Goal: Task Accomplishment & Management: Use online tool/utility

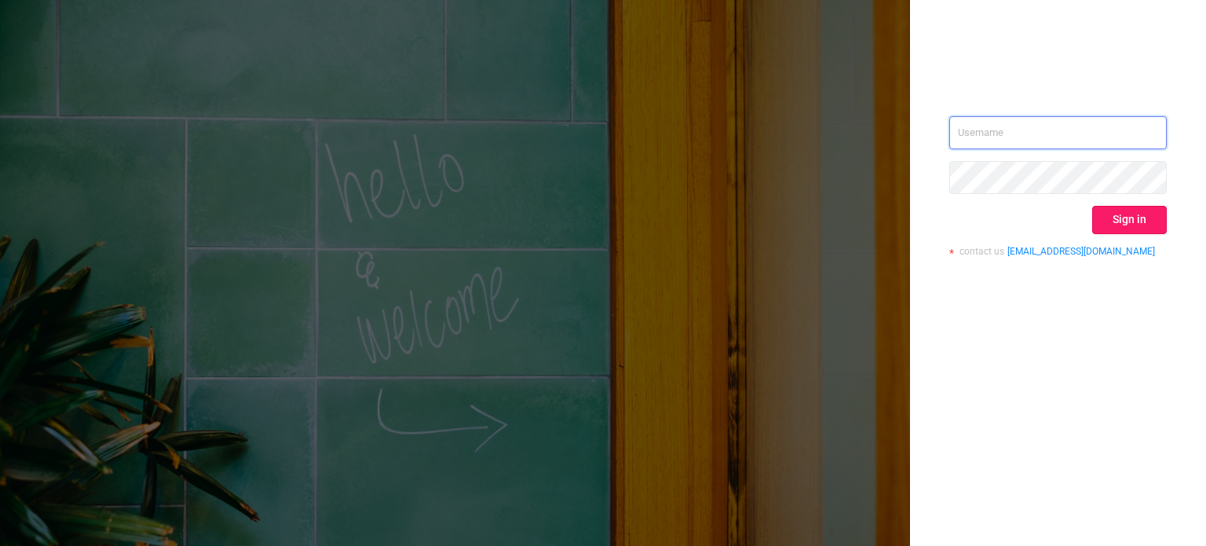
type input "[PERSON_NAME][EMAIL_ADDRESS][DOMAIN_NAME]"
click at [1121, 223] on button "Sign in" at bounding box center [1129, 220] width 75 height 28
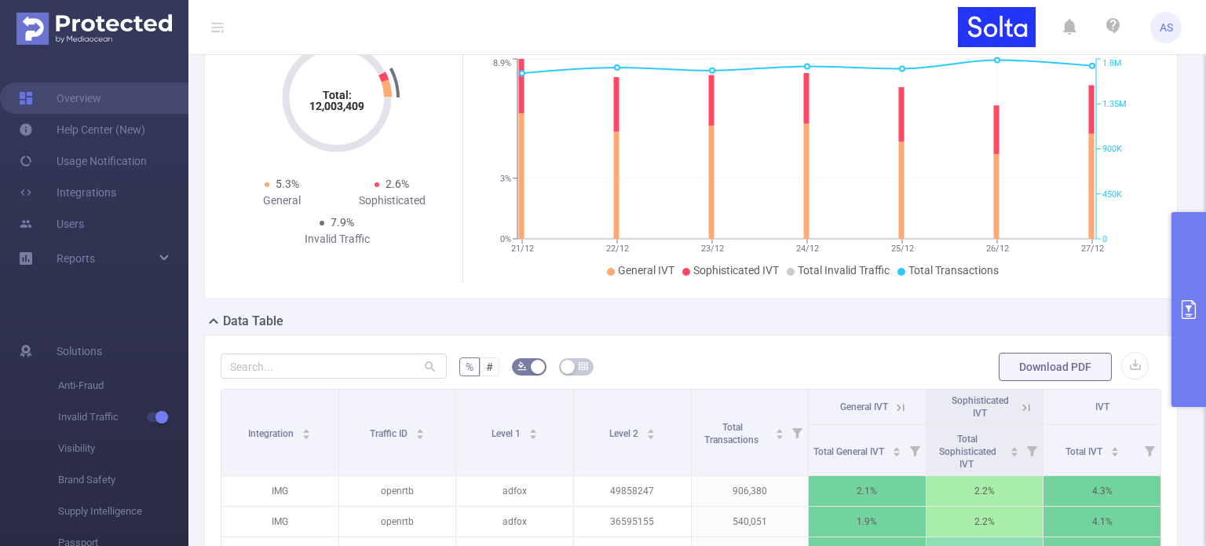
scroll to position [157, 0]
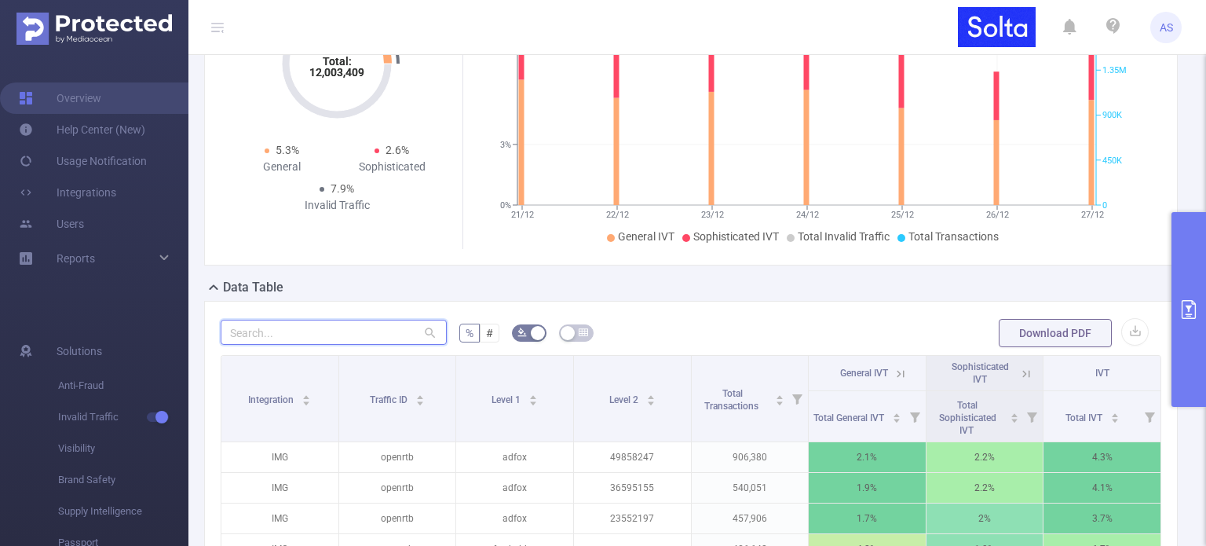
click at [315, 325] on input "text" at bounding box center [334, 332] width 226 height 25
paste input "161144050"
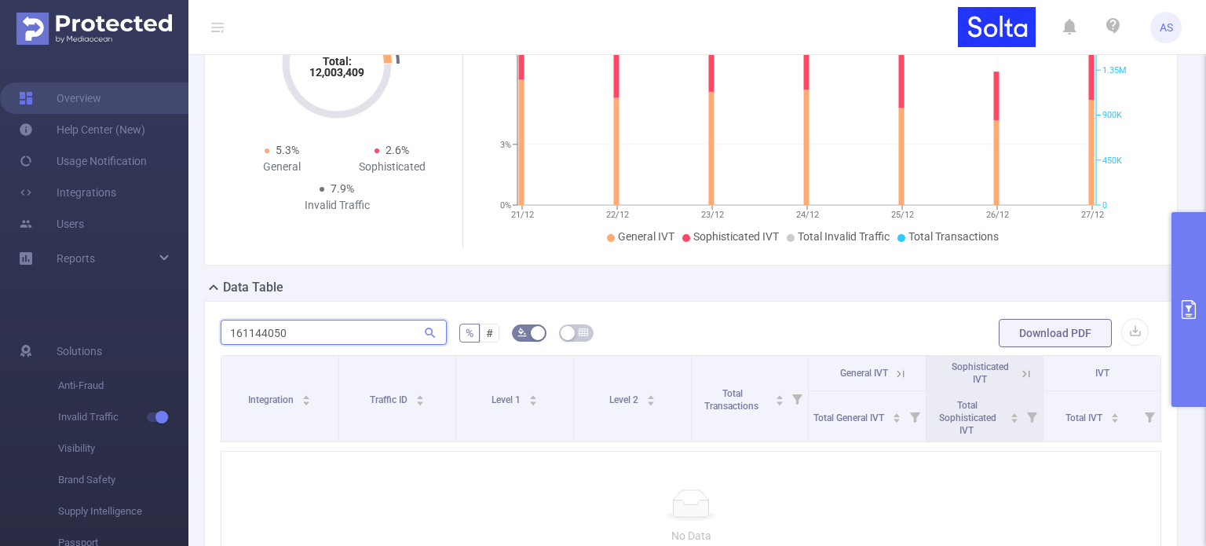
type input "161144050"
click at [1178, 276] on button "primary" at bounding box center [1189, 309] width 35 height 195
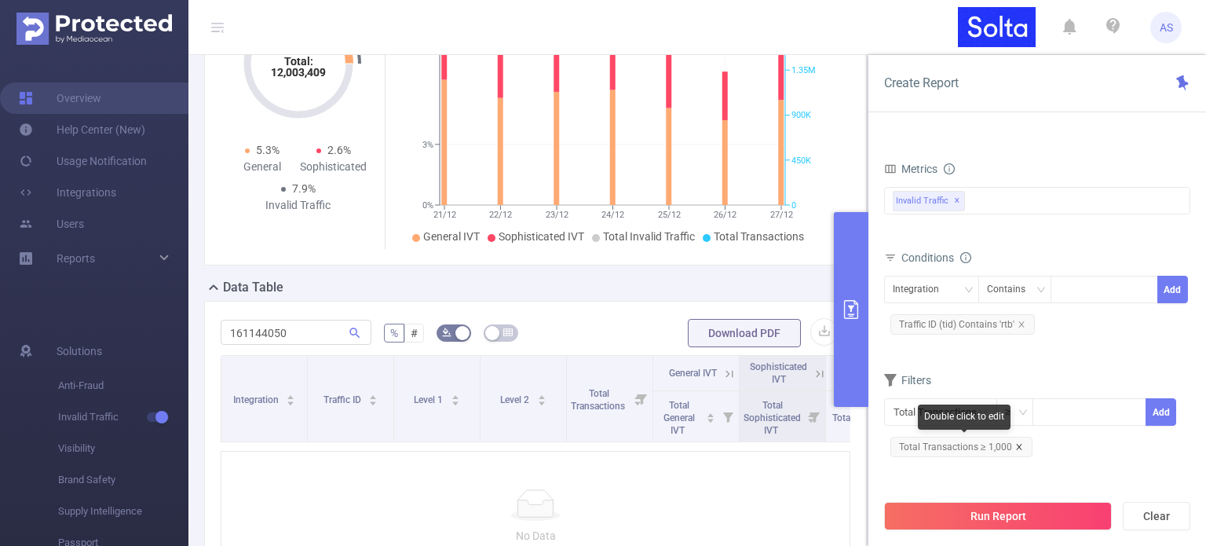
click at [1016, 444] on icon "icon: close" at bounding box center [1018, 446] width 5 height 5
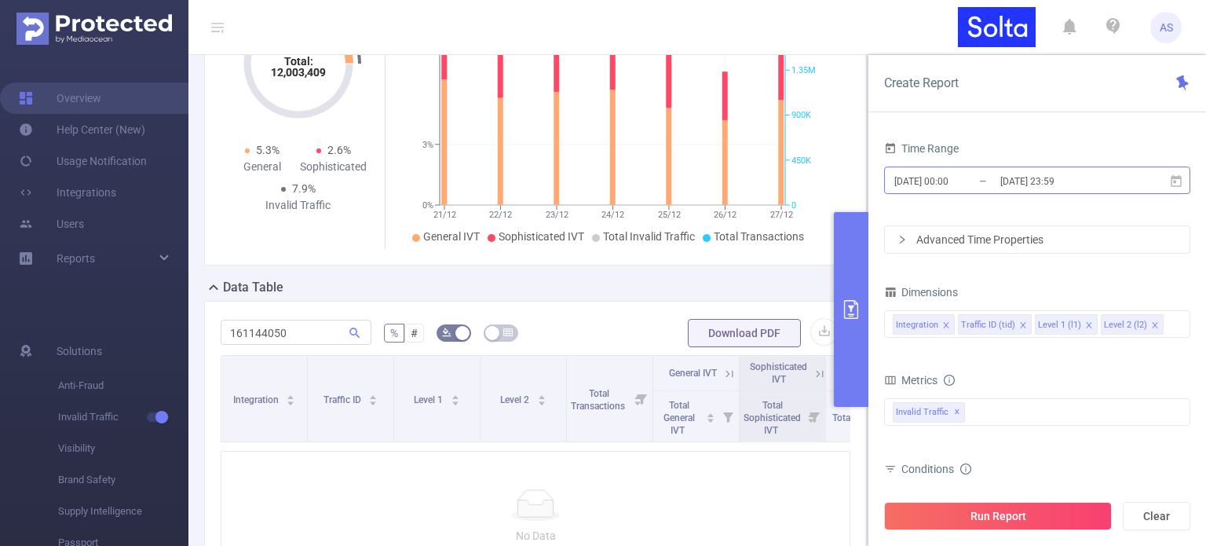
click at [955, 185] on input "[DATE] 00:00" at bounding box center [956, 180] width 127 height 21
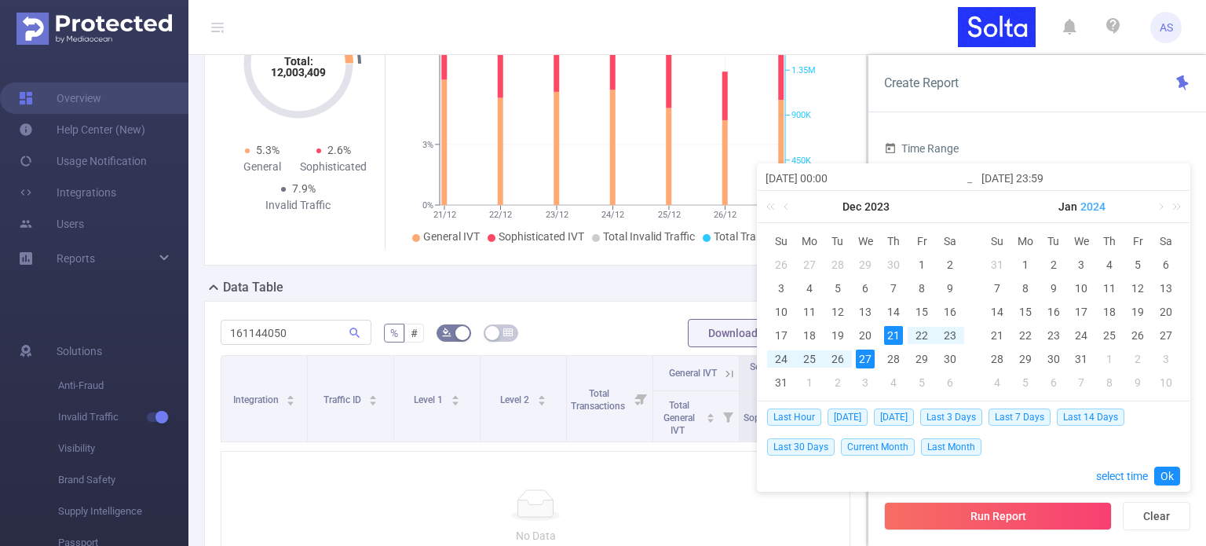
click at [1090, 210] on link "2024" at bounding box center [1093, 206] width 28 height 31
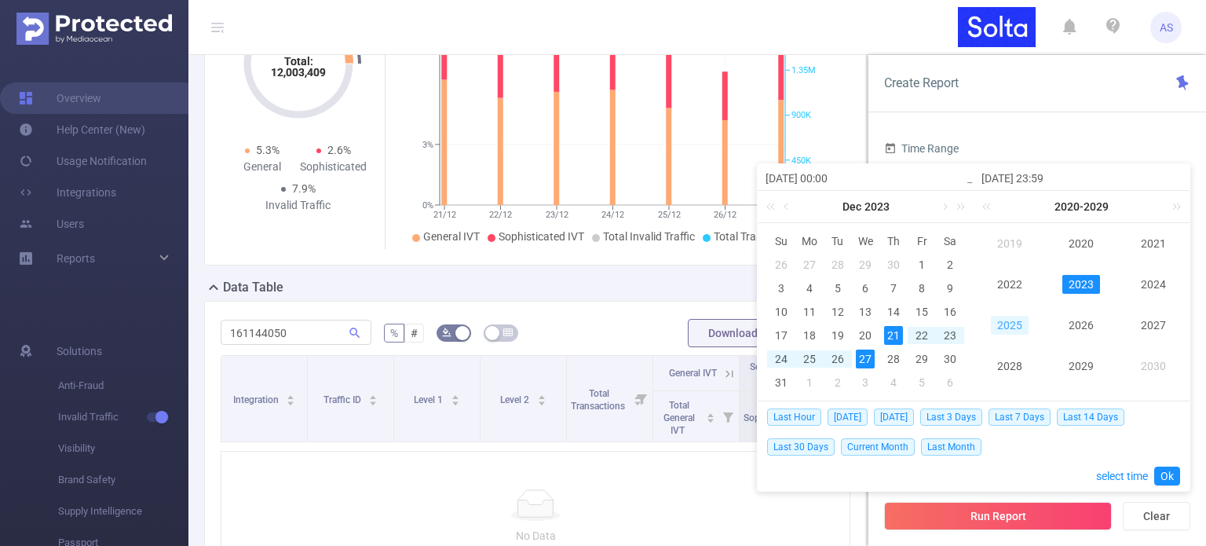
click at [1011, 323] on link "2025" at bounding box center [1010, 325] width 38 height 19
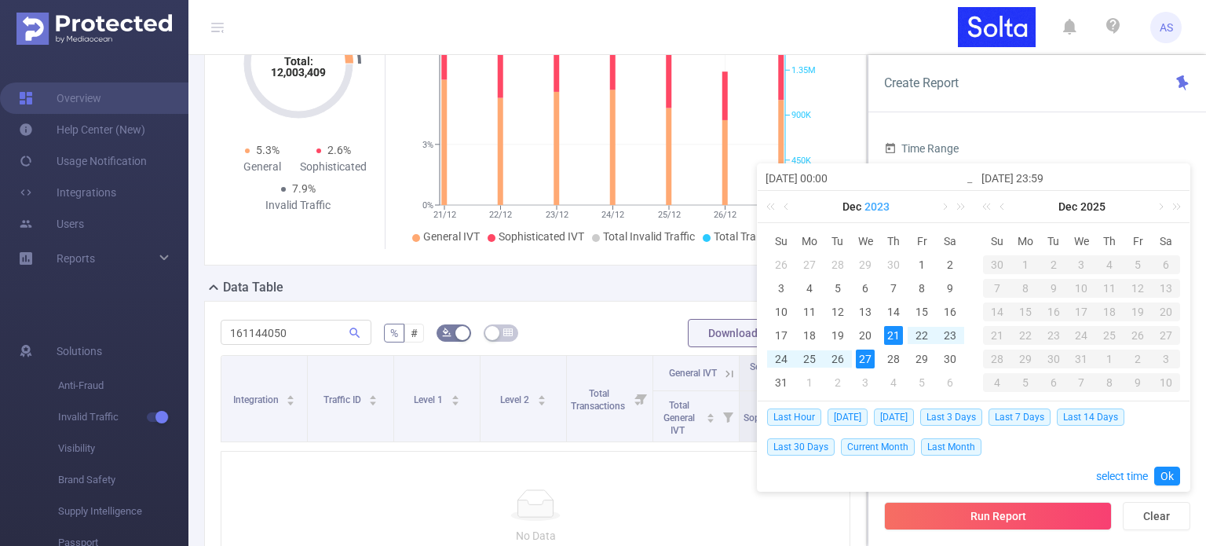
click at [879, 210] on link "2023" at bounding box center [877, 206] width 28 height 31
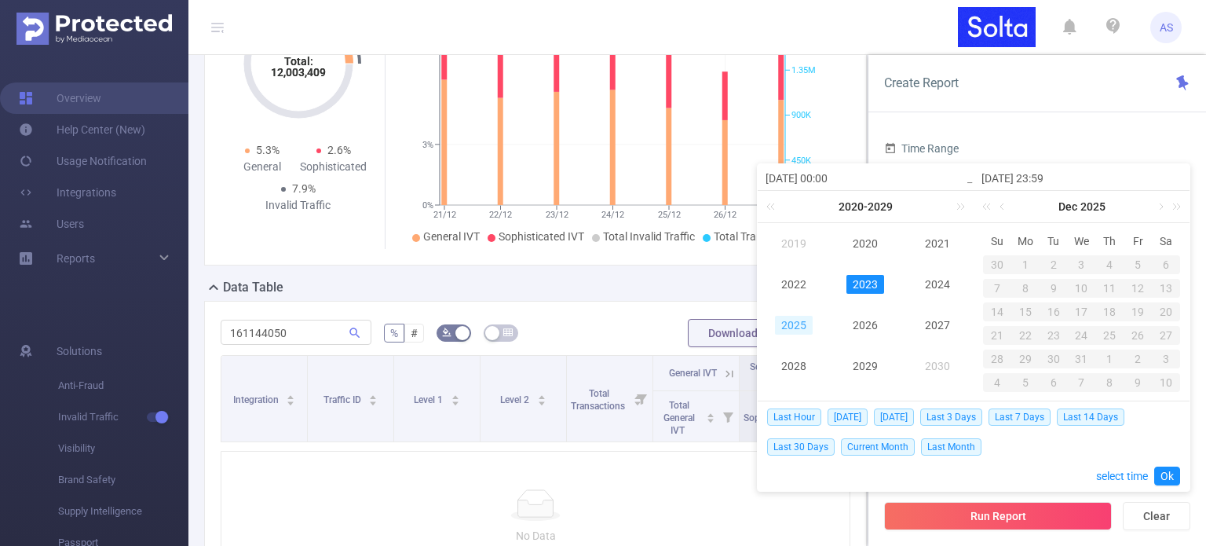
click at [799, 327] on link "2025" at bounding box center [794, 325] width 38 height 19
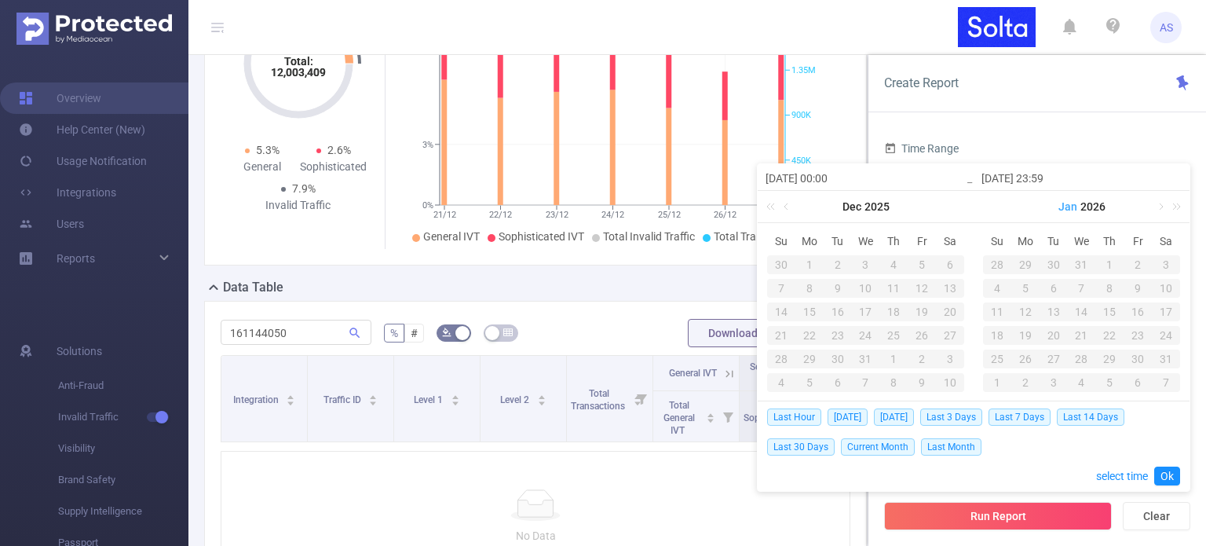
click at [1065, 211] on link "Jan" at bounding box center [1068, 206] width 22 height 31
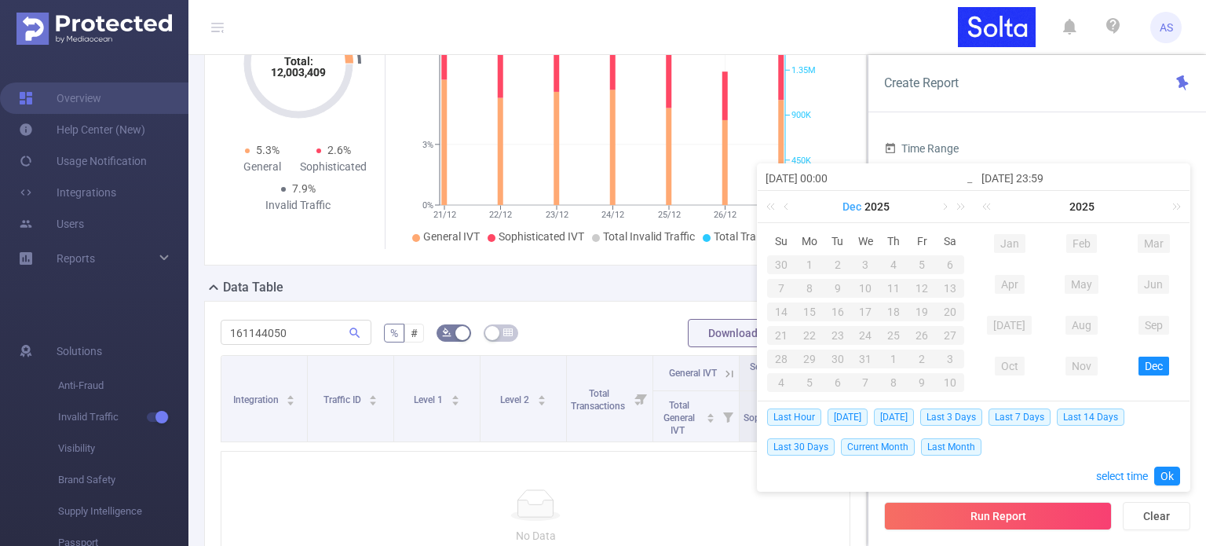
click at [858, 206] on link "Dec" at bounding box center [852, 206] width 22 height 31
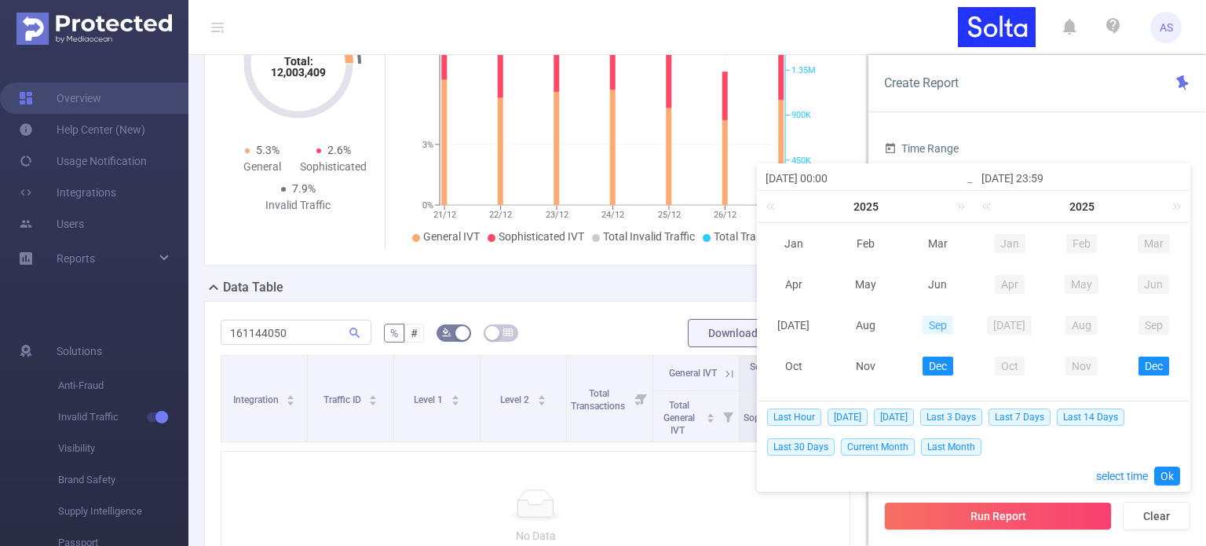
click at [931, 322] on link "Sep" at bounding box center [938, 325] width 31 height 19
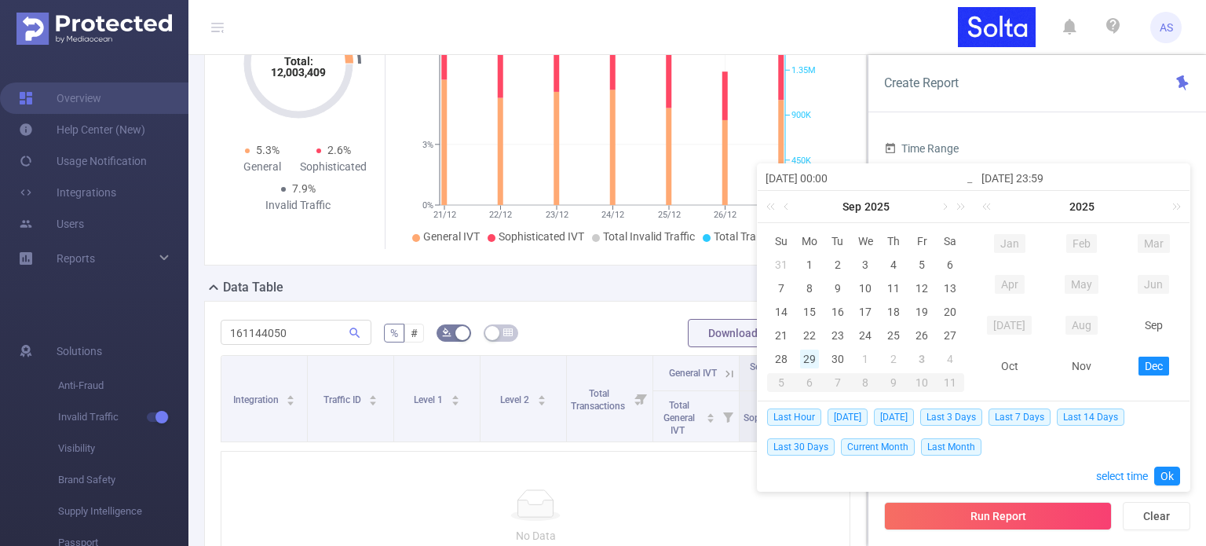
click at [803, 357] on div "29" at bounding box center [809, 358] width 19 height 19
click at [1144, 324] on link "Sep" at bounding box center [1154, 325] width 31 height 19
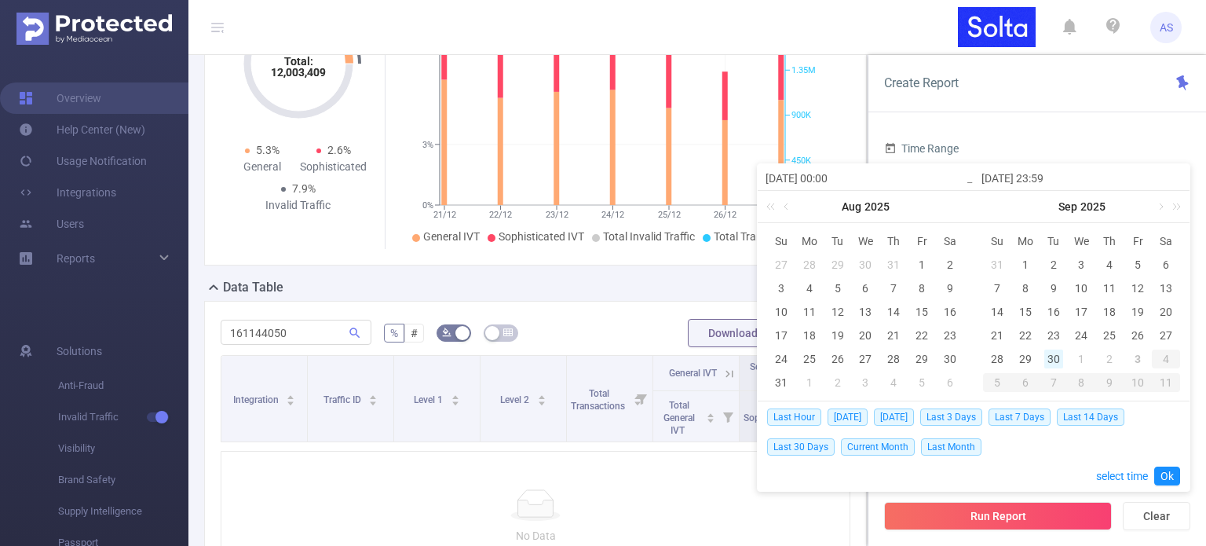
click at [1055, 362] on div "30" at bounding box center [1053, 358] width 19 height 19
type input "[DATE] 00:00"
type input "[DATE] 23:59"
type input "[DATE] 00:00"
type input "[DATE] 23:59"
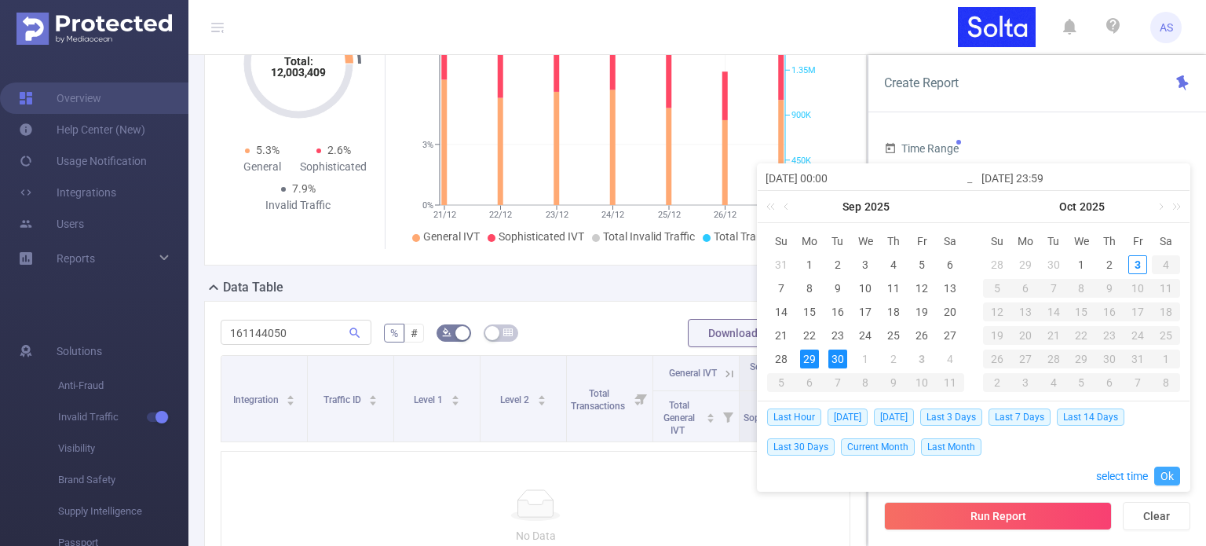
click at [1174, 474] on link "Ok" at bounding box center [1167, 475] width 26 height 19
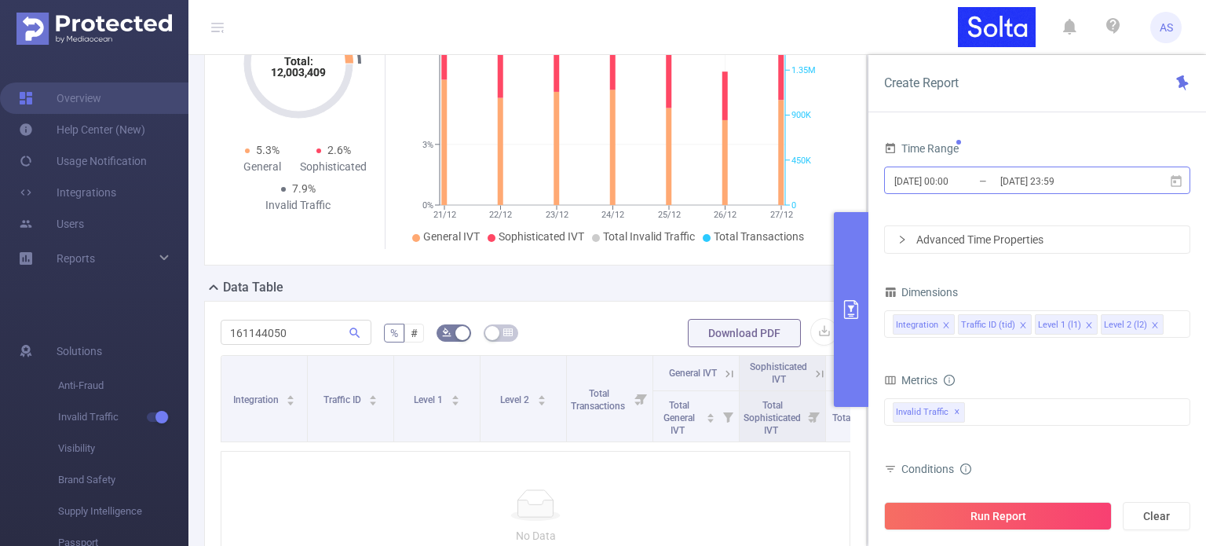
click at [1112, 185] on input "[DATE] 23:59" at bounding box center [1062, 180] width 127 height 21
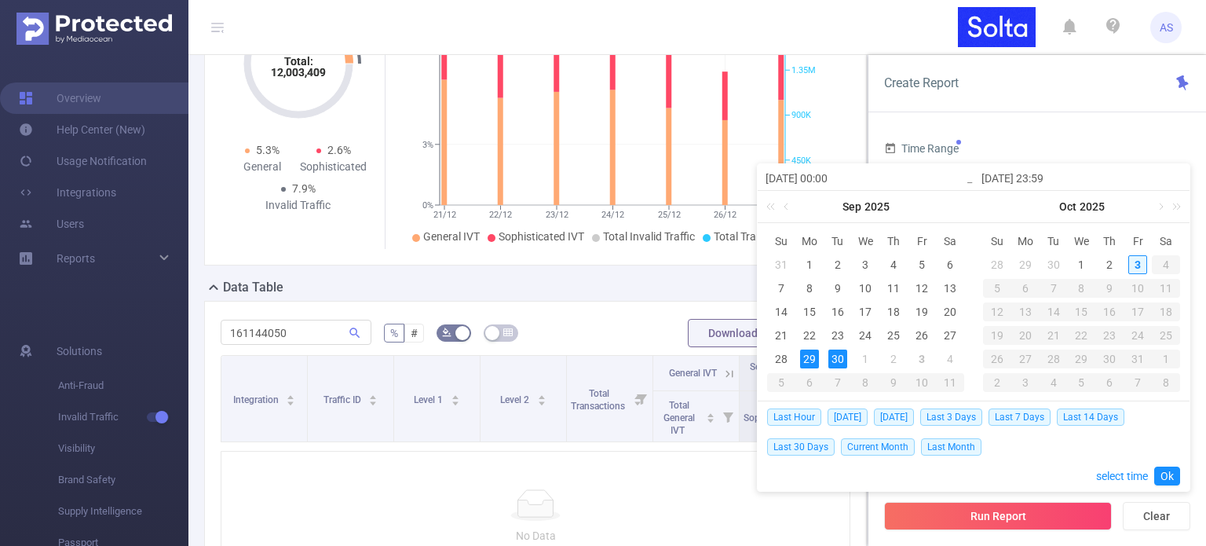
click at [1139, 263] on div "3" at bounding box center [1137, 264] width 19 height 19
click at [1175, 475] on link "Ok" at bounding box center [1167, 475] width 26 height 19
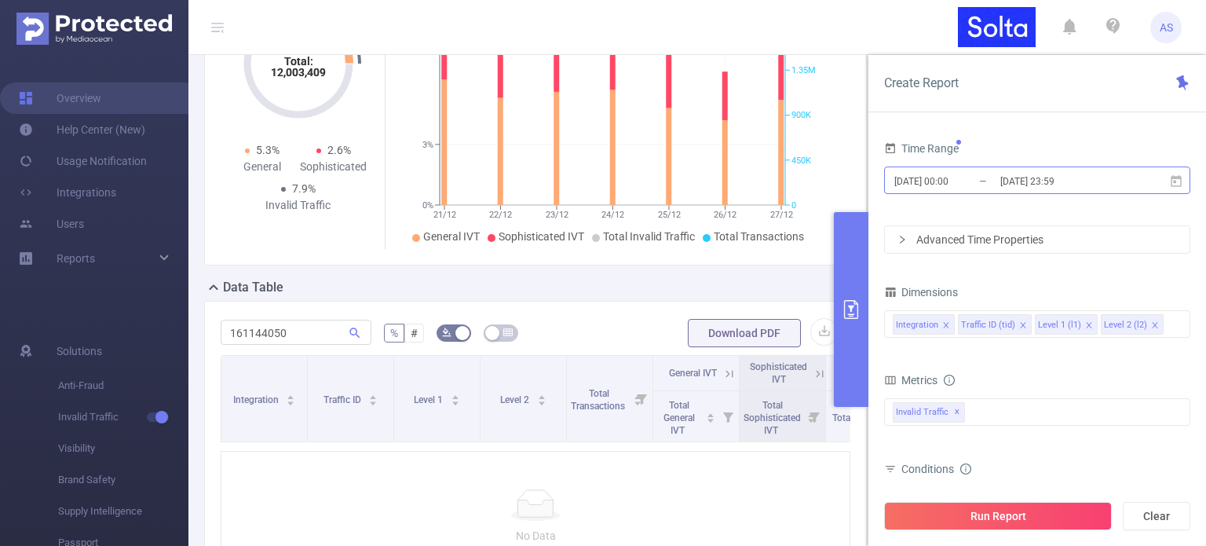
click at [937, 183] on input "[DATE] 00:00" at bounding box center [956, 180] width 127 height 21
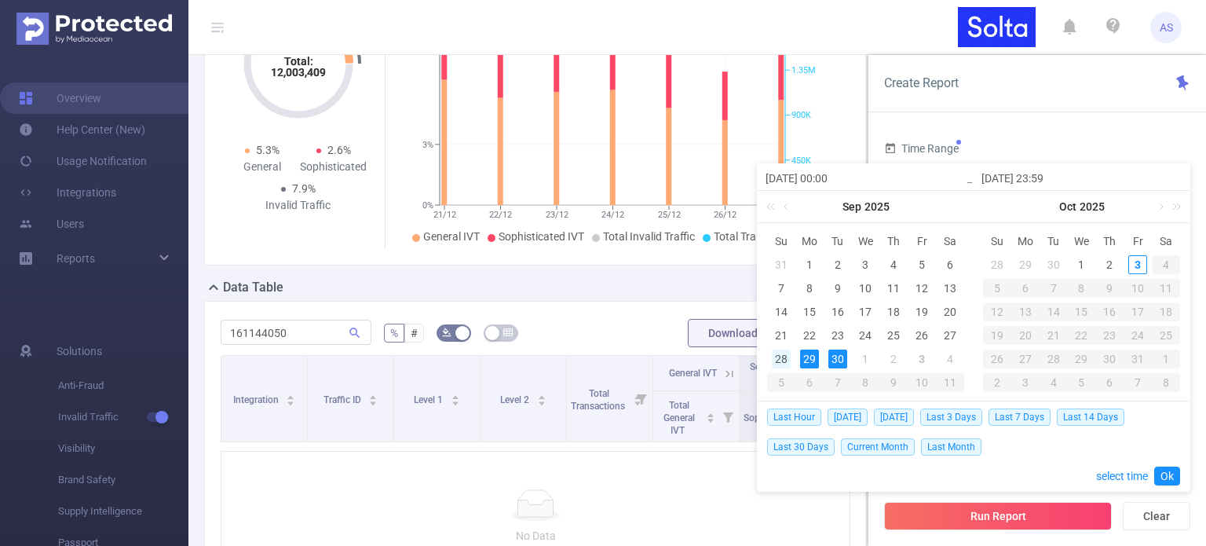
click at [773, 357] on div "28" at bounding box center [781, 358] width 19 height 19
click at [1106, 261] on div "2" at bounding box center [1109, 264] width 19 height 19
type input "[DATE] 00:00"
type input "[DATE] 23:59"
type input "[DATE] 00:00"
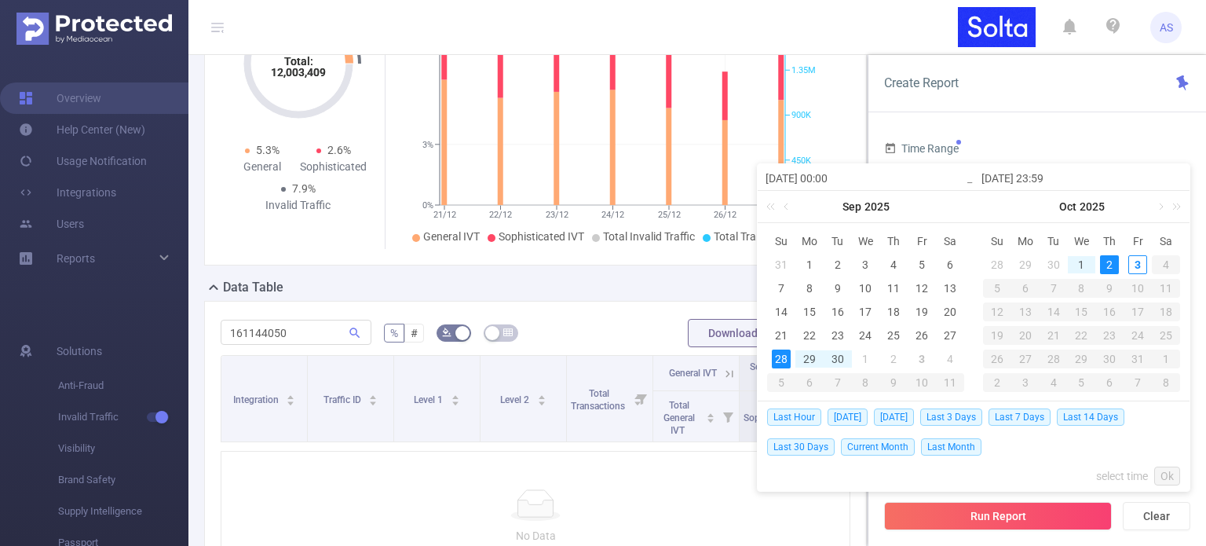
type input "[DATE] 23:59"
click at [1172, 474] on link "Ok" at bounding box center [1167, 475] width 26 height 19
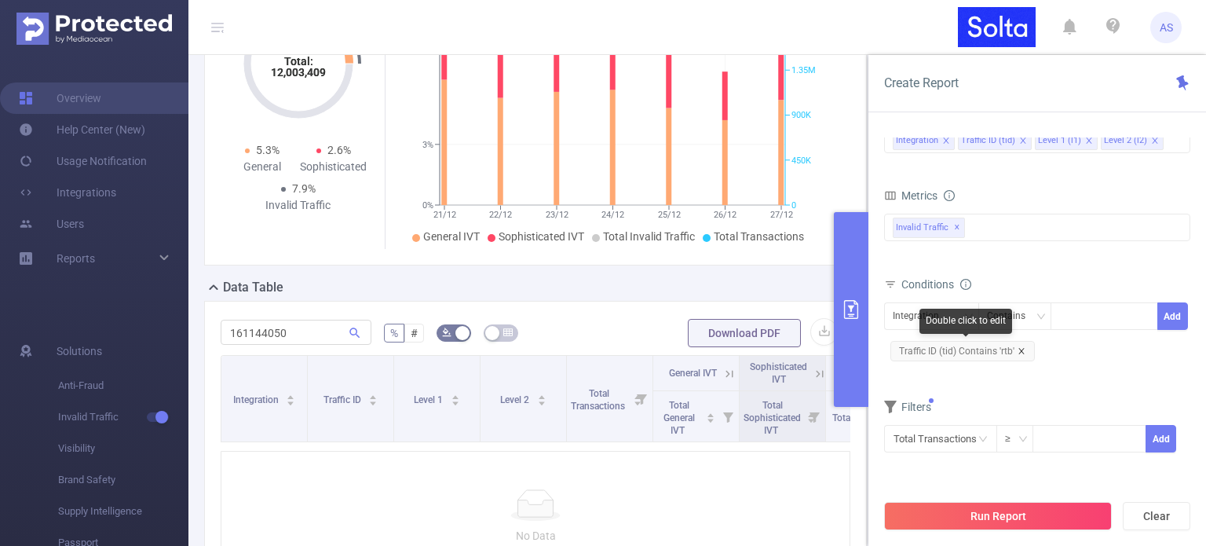
click at [1020, 349] on icon "icon: close" at bounding box center [1020, 350] width 5 height 5
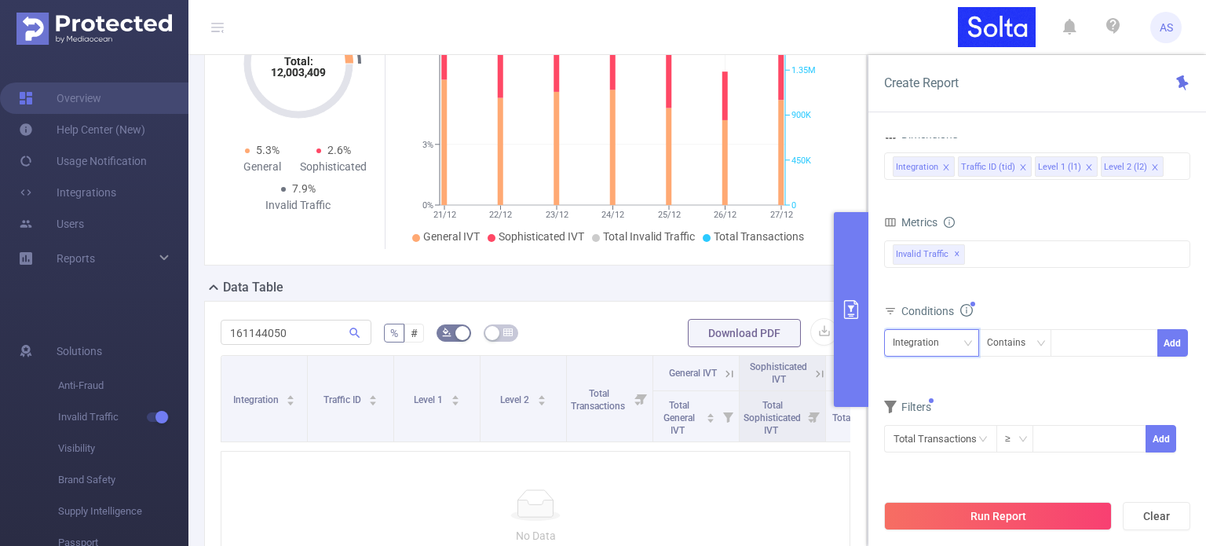
click at [938, 340] on div "Integration" at bounding box center [921, 343] width 57 height 26
click at [942, 447] on li "Level 2 (l2)" at bounding box center [931, 449] width 95 height 25
click at [1067, 342] on div at bounding box center [1104, 343] width 90 height 26
click at [1026, 344] on div "Contains" at bounding box center [1011, 343] width 49 height 26
click at [1027, 401] on li "Is" at bounding box center [1030, 398] width 104 height 25
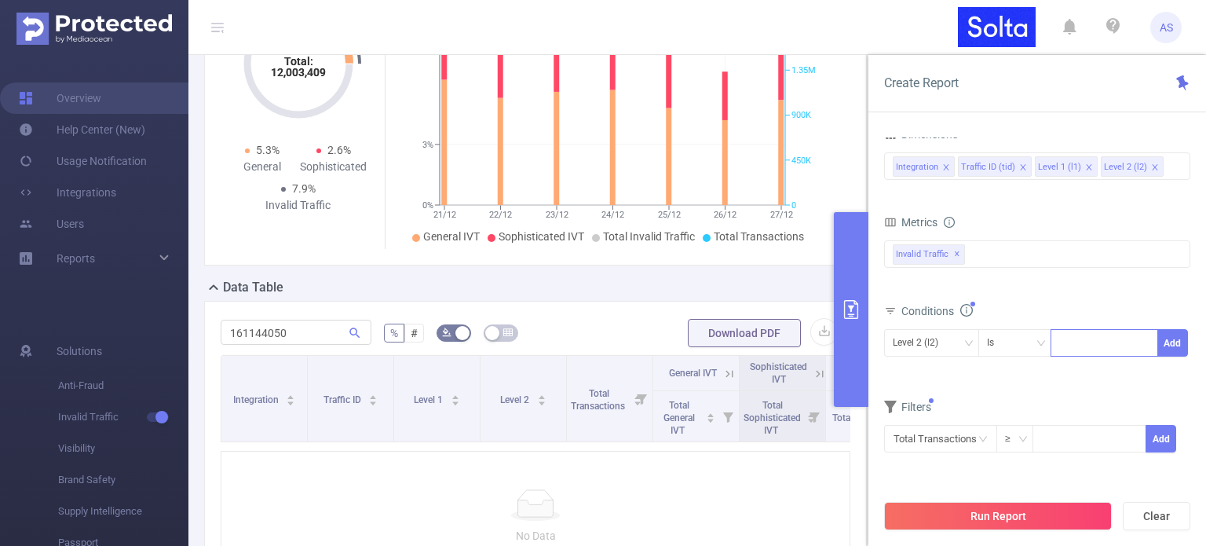
click at [1093, 346] on div at bounding box center [1104, 343] width 90 height 26
paste input "161144050"
type input "161144050"
click at [1179, 348] on button "Add" at bounding box center [1172, 342] width 31 height 27
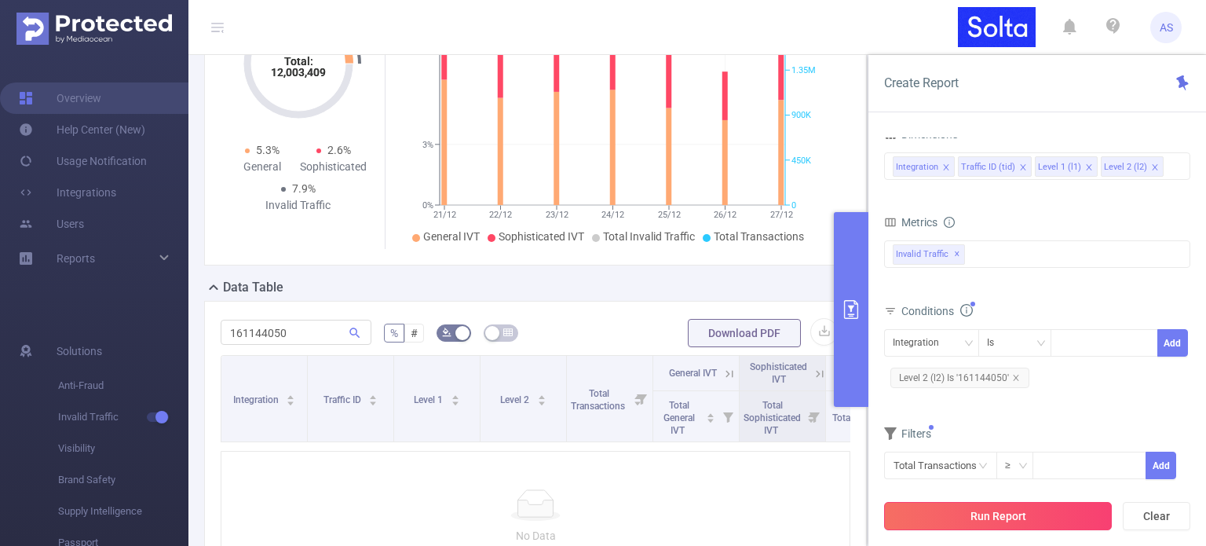
click at [1011, 513] on button "Run Report" at bounding box center [998, 516] width 228 height 28
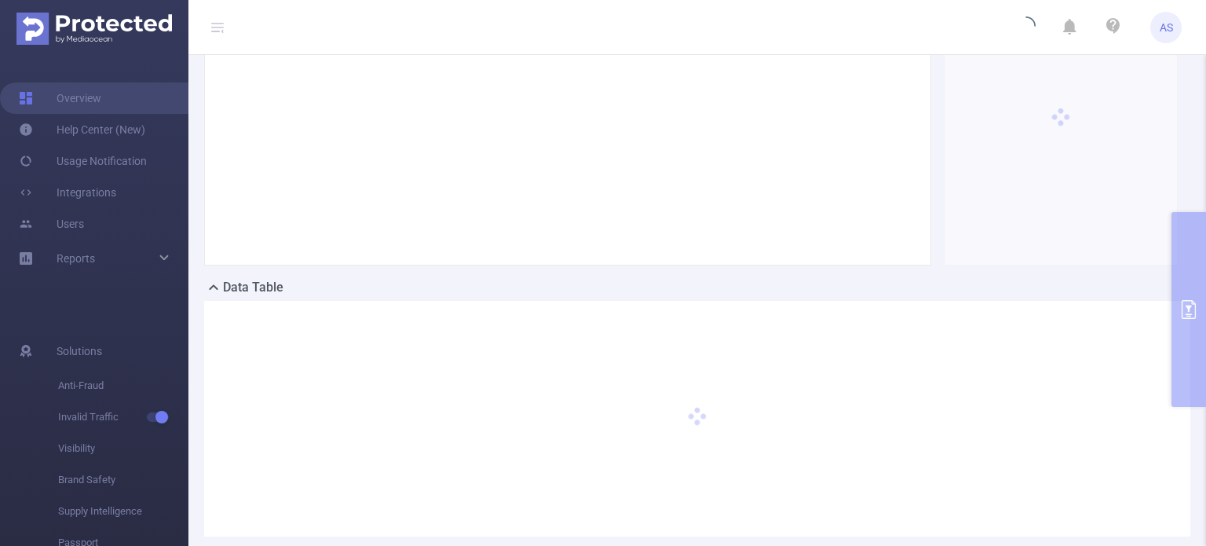
click at [1165, 27] on span "AS" at bounding box center [1166, 27] width 13 height 31
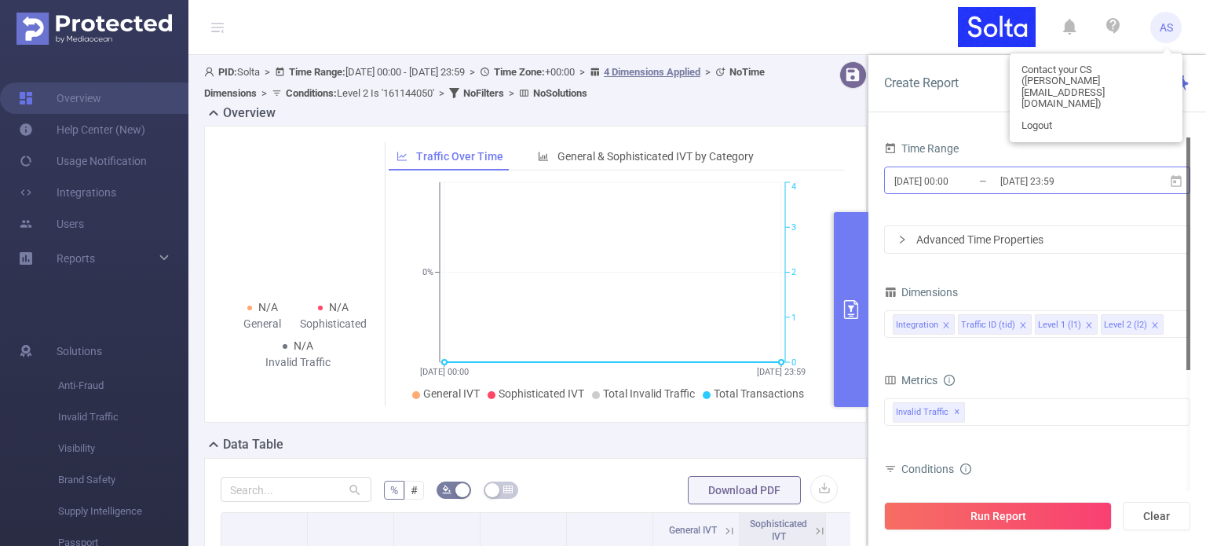
click at [927, 177] on input "[DATE] 00:00" at bounding box center [956, 180] width 127 height 21
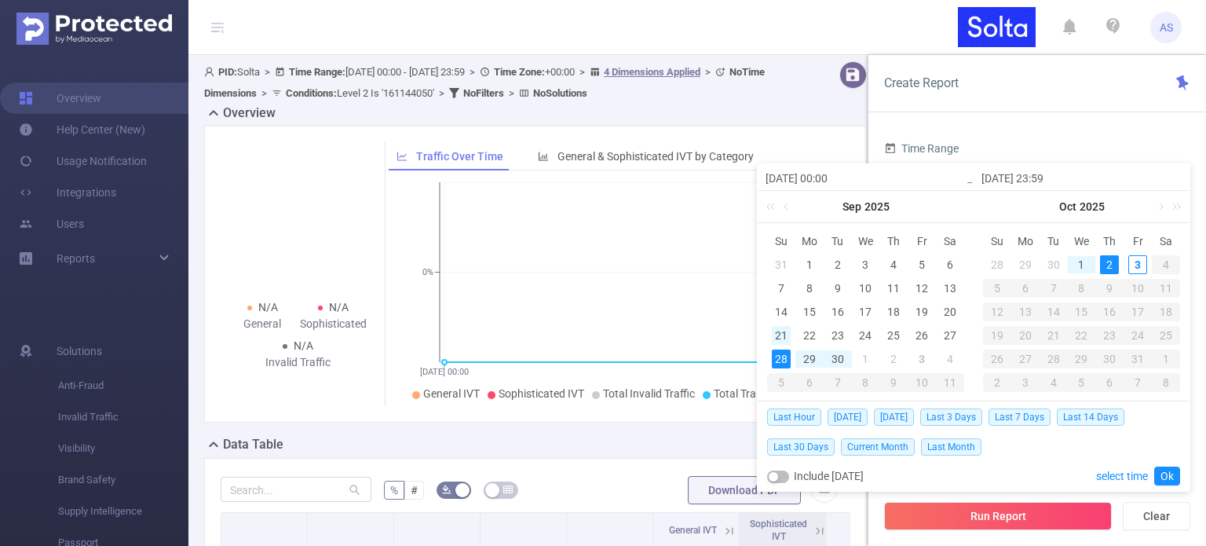
click at [781, 335] on div "21" at bounding box center [781, 335] width 19 height 19
click at [1131, 262] on div "3" at bounding box center [1137, 264] width 19 height 19
type input "[DATE] 00:00"
type input "[DATE] 23:59"
type input "[DATE] 00:00"
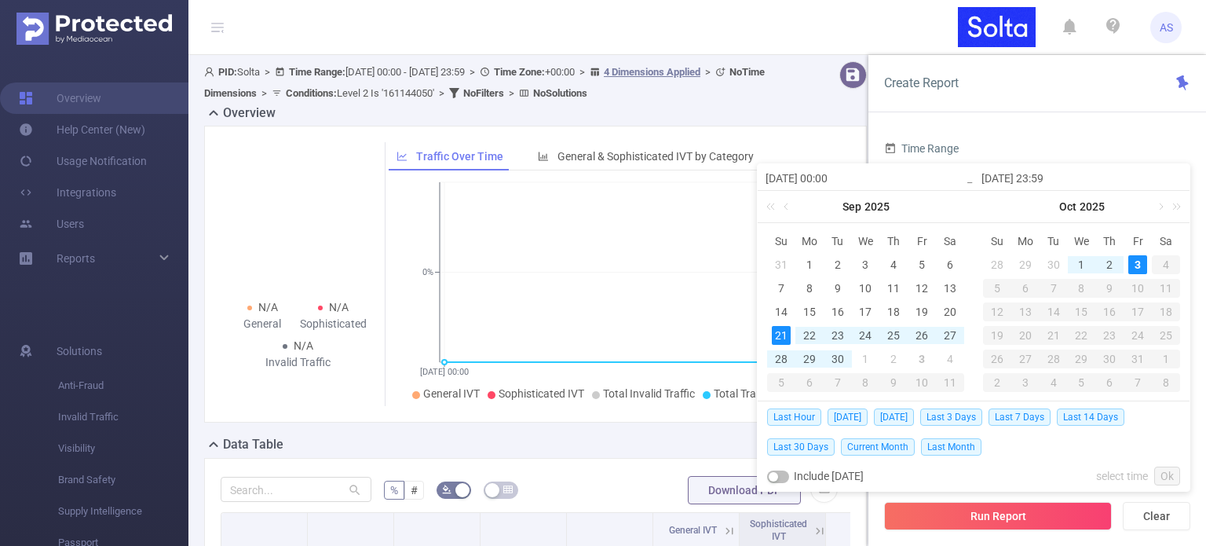
type input "[DATE] 23:59"
click at [1170, 477] on link "Ok" at bounding box center [1167, 475] width 26 height 19
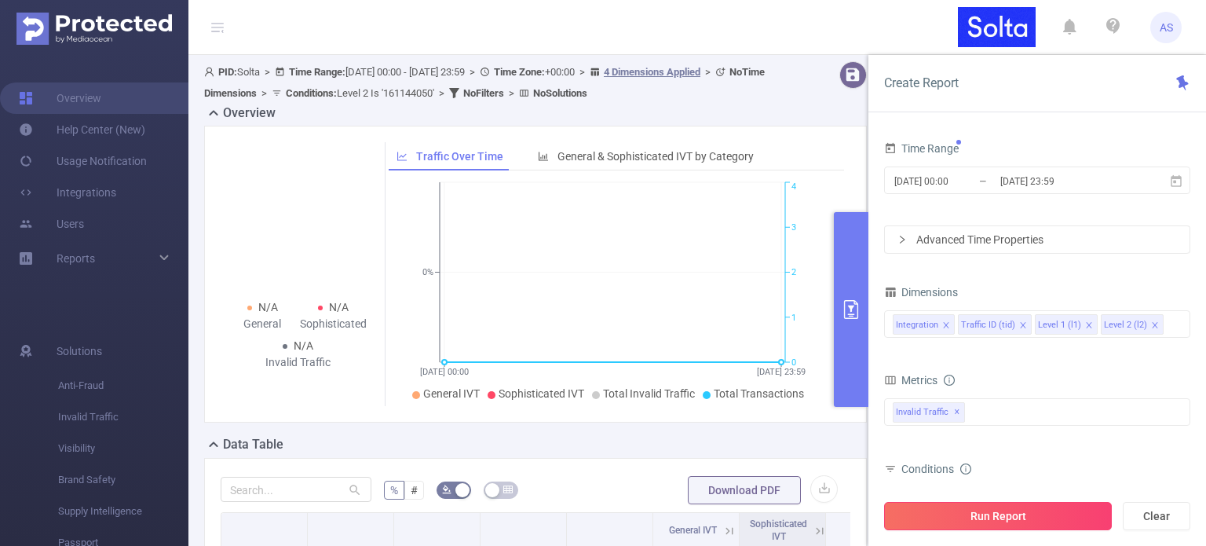
click at [991, 511] on button "Run Report" at bounding box center [998, 516] width 228 height 28
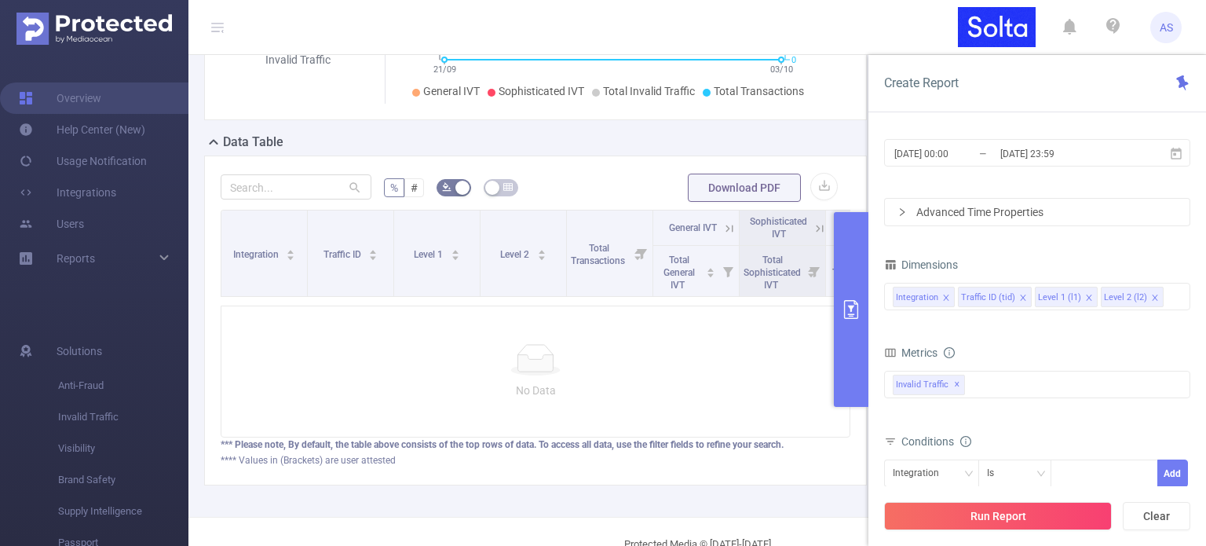
scroll to position [349, 0]
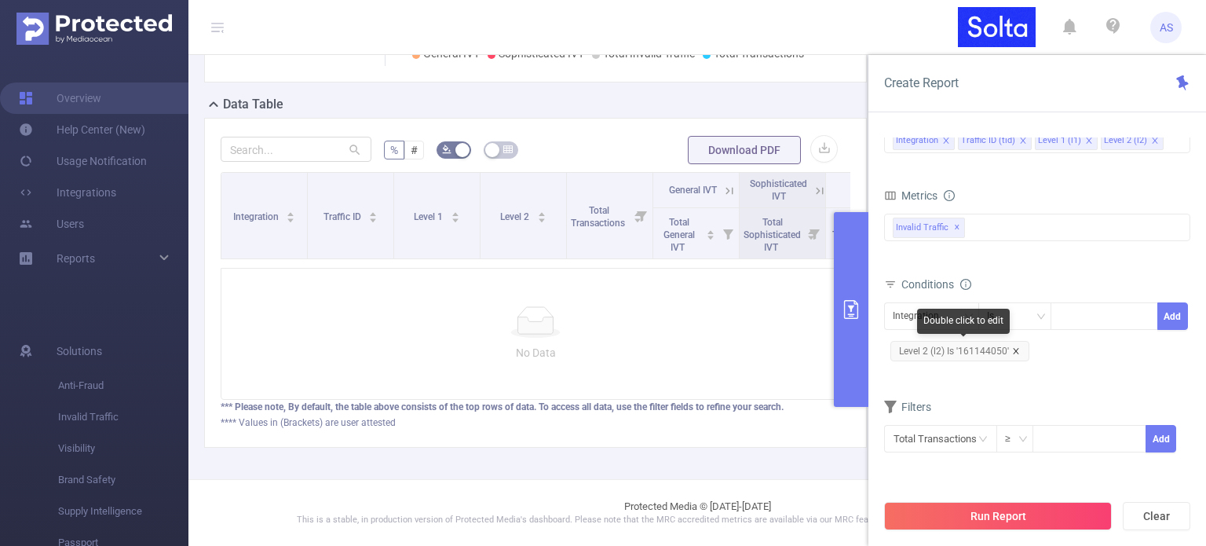
click at [1018, 347] on icon "icon: close" at bounding box center [1016, 351] width 8 height 8
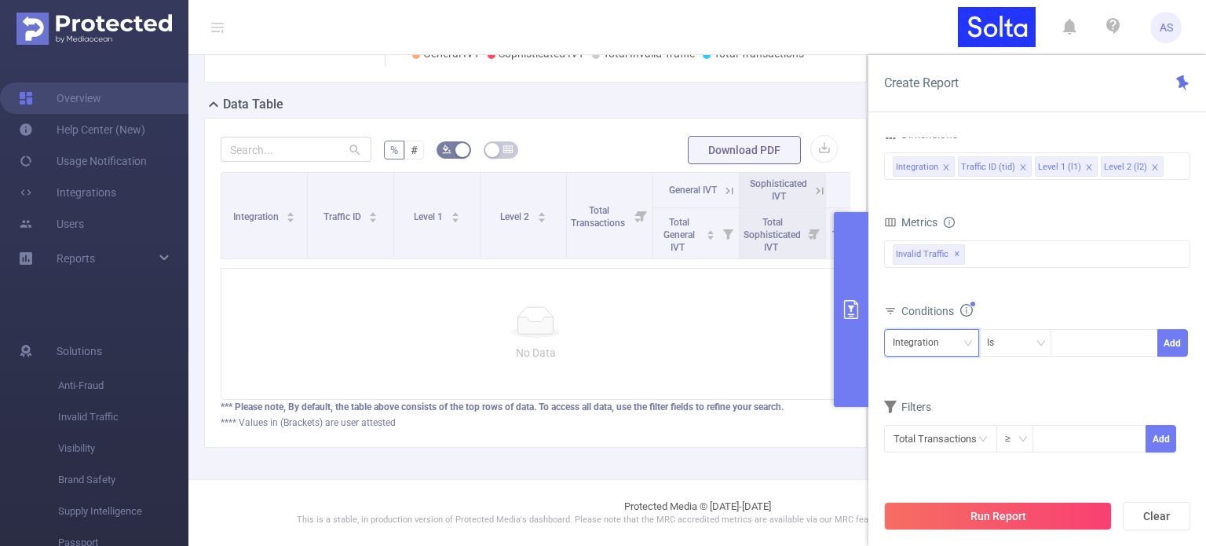
click at [940, 345] on div "Integration" at bounding box center [921, 343] width 57 height 26
click at [1010, 386] on form "Dimensions Integration Traffic ID (tid) Level 1 (l1) Level 2 (l2) Metrics bp_to…" at bounding box center [1037, 297] width 306 height 349
click at [974, 509] on button "Run Report" at bounding box center [998, 516] width 228 height 28
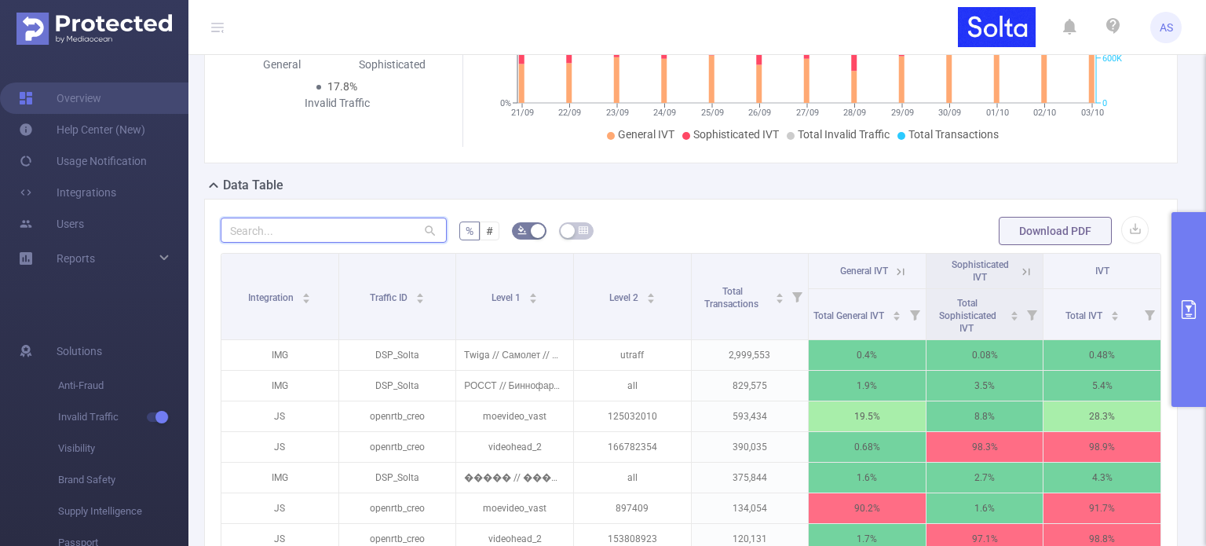
click at [333, 238] on input "text" at bounding box center [334, 230] width 226 height 25
paste input "161144050"
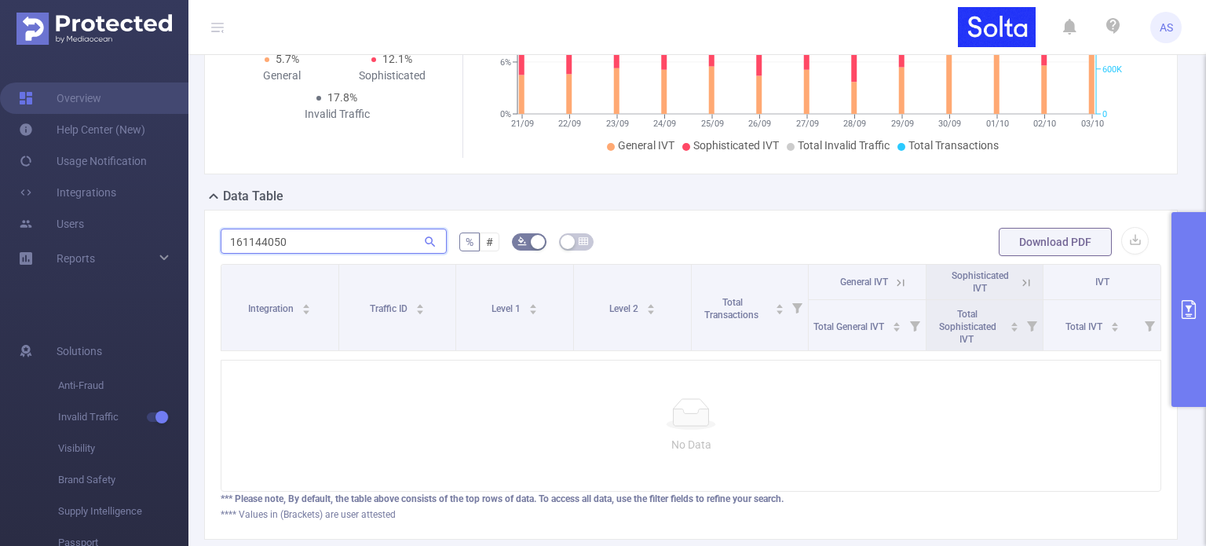
scroll to position [244, 0]
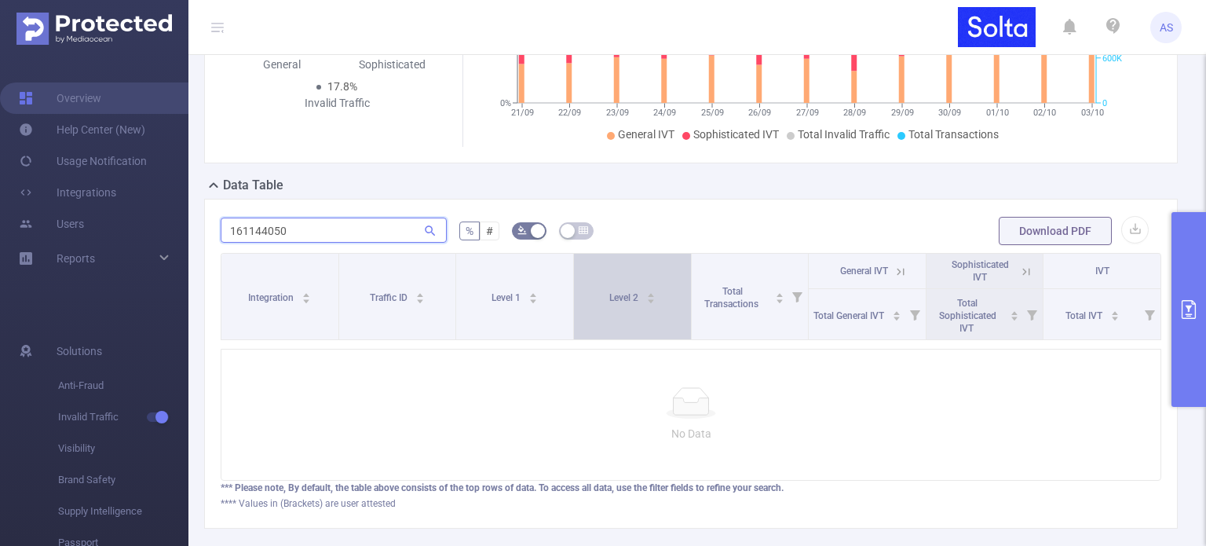
type input "161144050"
click at [644, 304] on div "Level 2" at bounding box center [632, 296] width 46 height 16
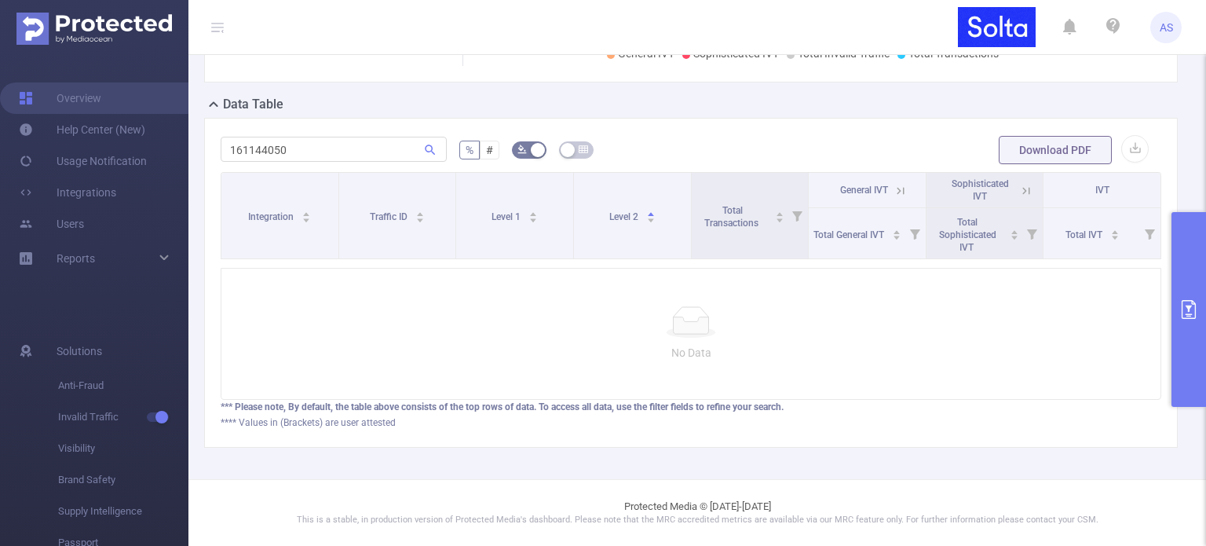
scroll to position [349, 0]
drag, startPoint x: 291, startPoint y: 134, endPoint x: 159, endPoint y: 133, distance: 131.9
click at [136, 135] on section "Overview Help Center (New) Usage Notification Integrations Users Reports Soluti…" at bounding box center [603, 273] width 1206 height 546
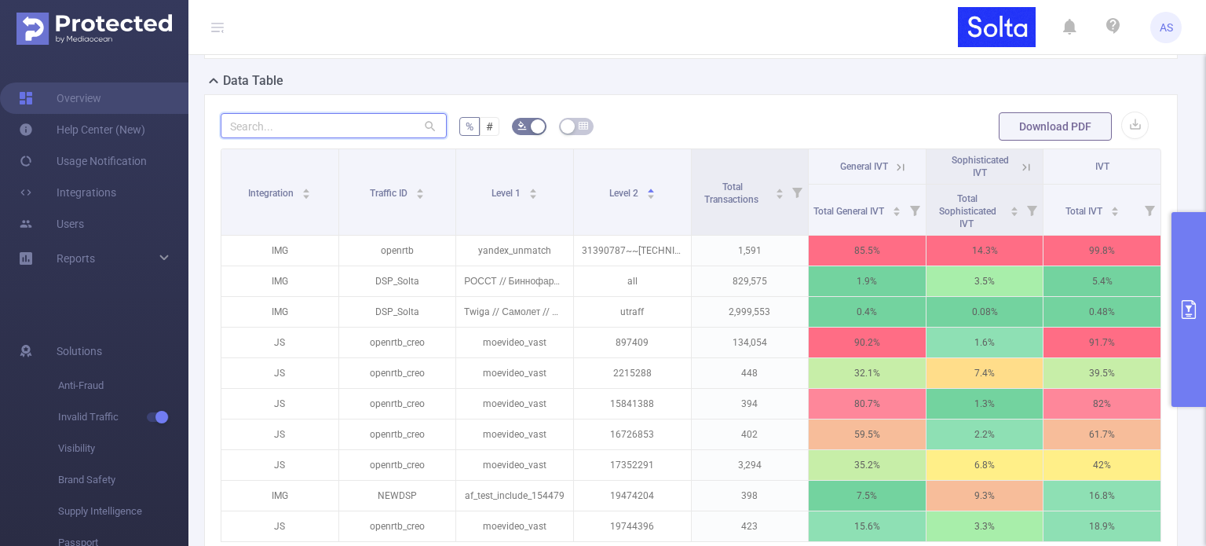
click at [382, 130] on input "text" at bounding box center [334, 125] width 226 height 25
paste input "161144050"
type input "161144050"
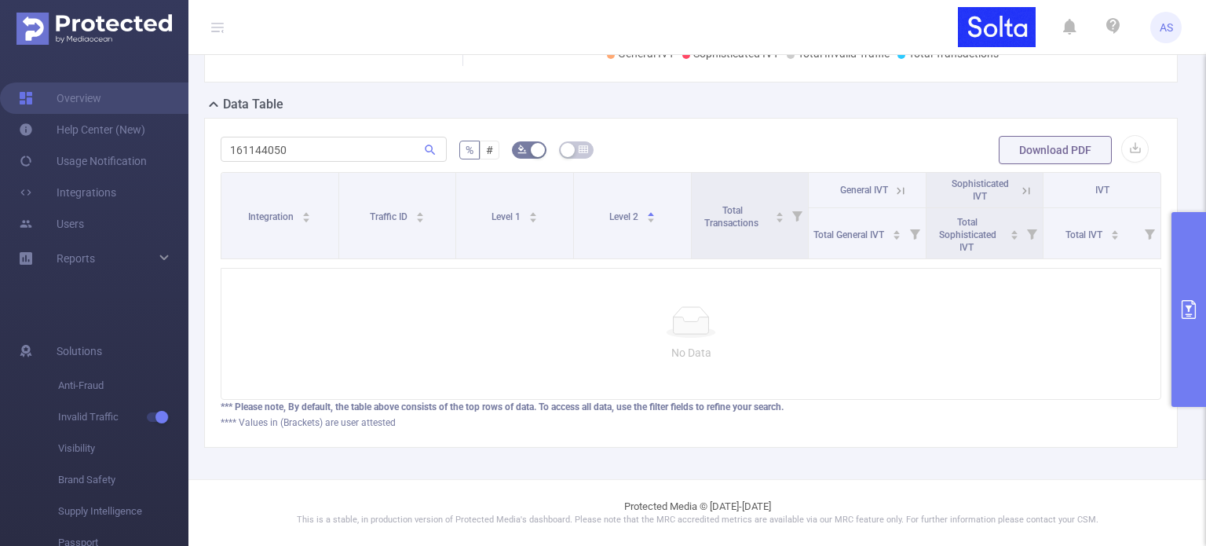
click at [1188, 241] on button "primary" at bounding box center [1189, 309] width 35 height 195
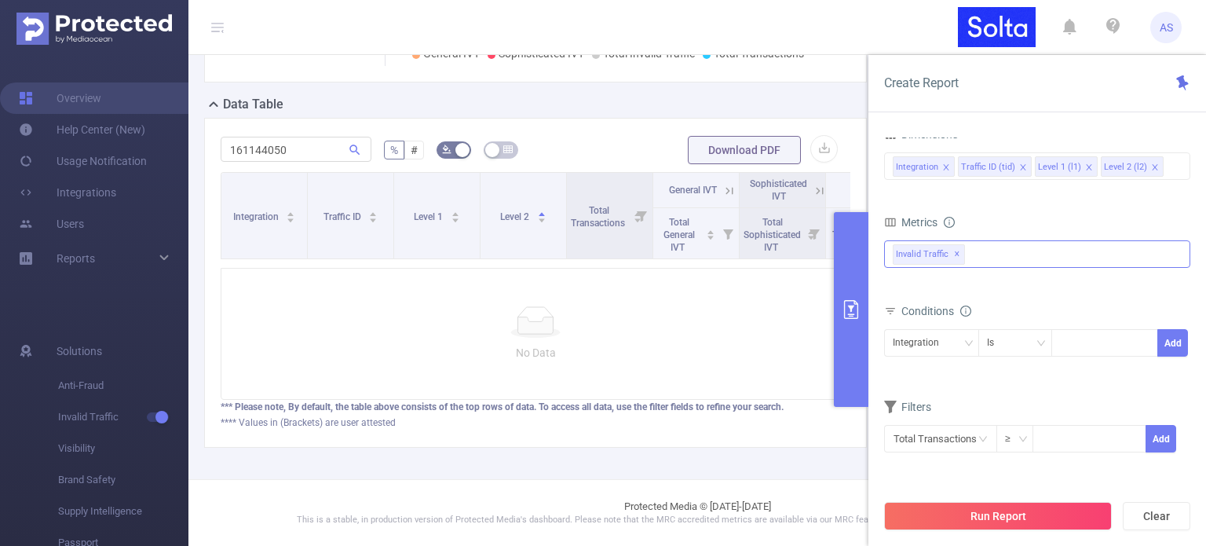
click at [983, 251] on div "Invalid Traffic ✕" at bounding box center [1037, 253] width 306 height 27
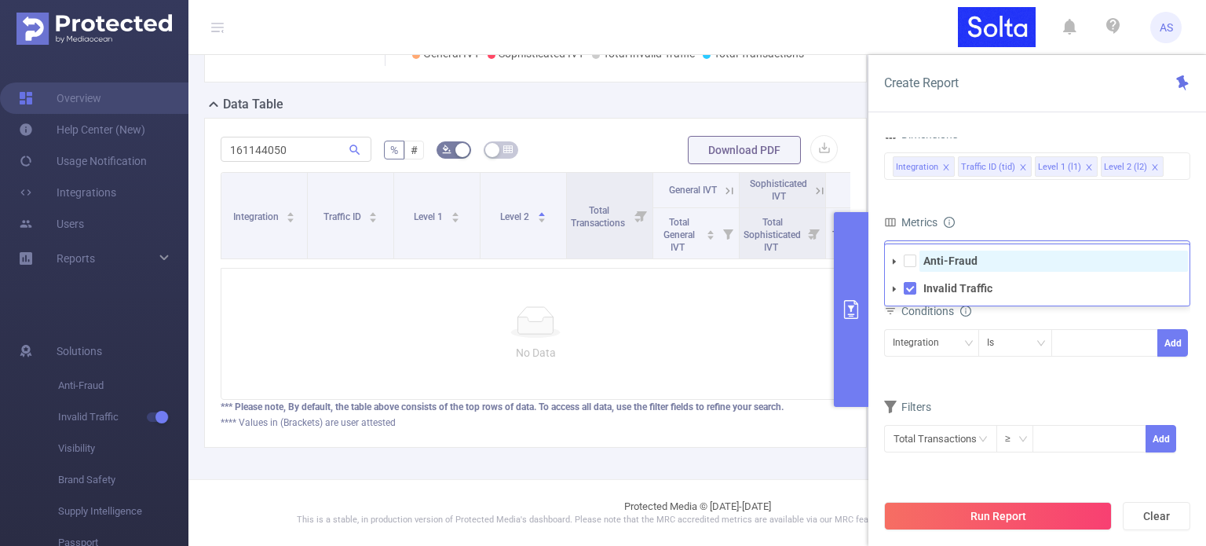
click at [978, 255] on span "Anti-Fraud" at bounding box center [1054, 261] width 269 height 21
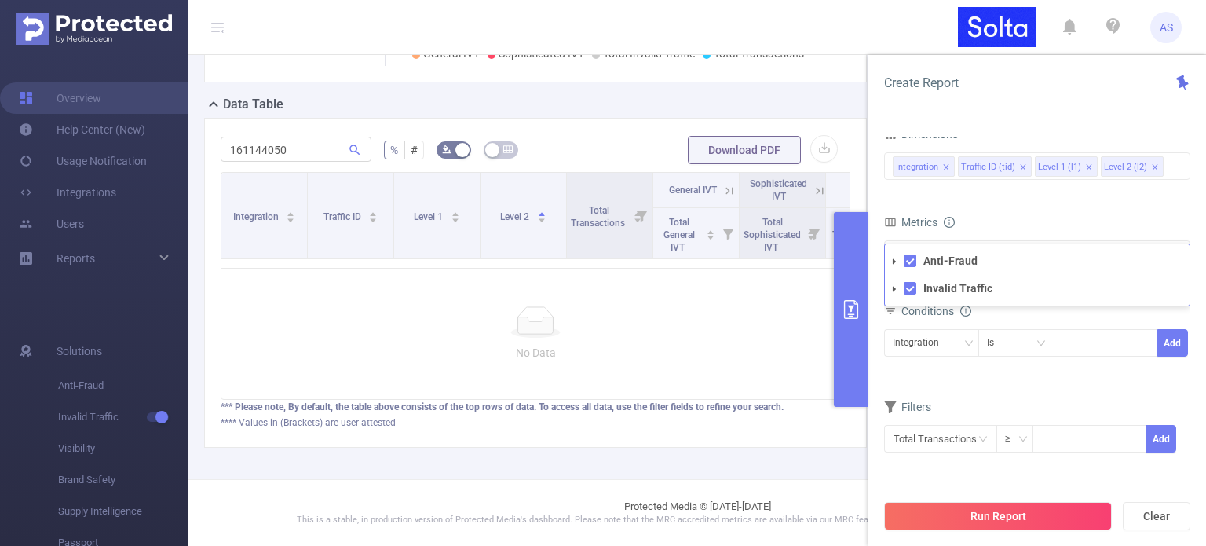
click at [1037, 237] on div "bp_total bp_adult bp_arms bp_crime bp_death_injury_military bp_piracy bp_hate_a…" at bounding box center [1037, 265] width 306 height 56
click at [956, 333] on div "Integration" at bounding box center [932, 343] width 78 height 26
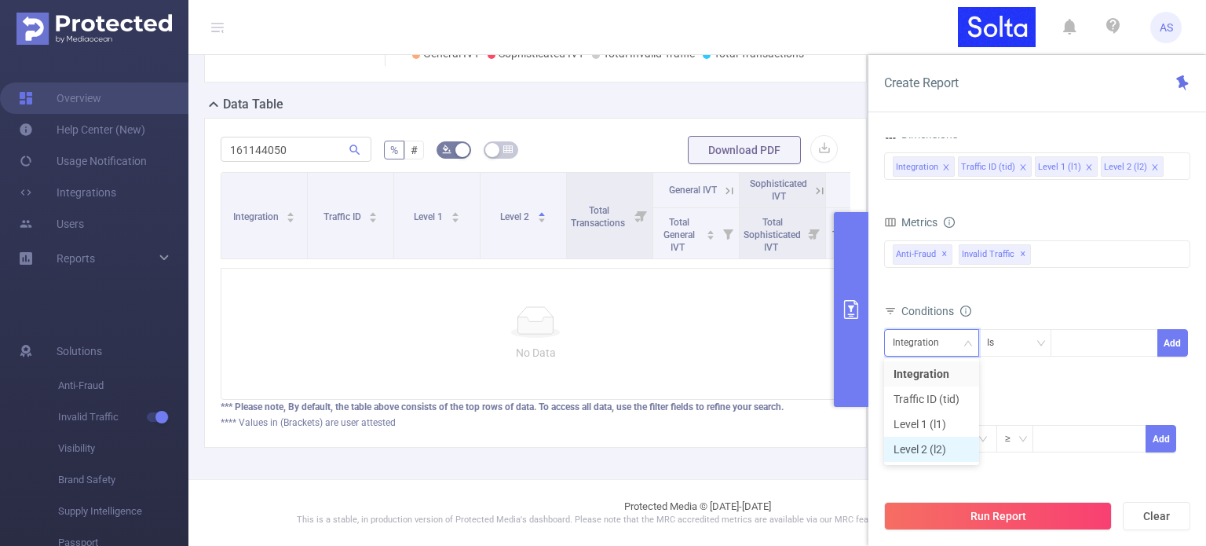
drag, startPoint x: 931, startPoint y: 448, endPoint x: 1027, endPoint y: 413, distance: 101.8
click at [933, 448] on li "Level 2 (l2)" at bounding box center [931, 449] width 95 height 25
click at [1065, 348] on input at bounding box center [1062, 343] width 7 height 20
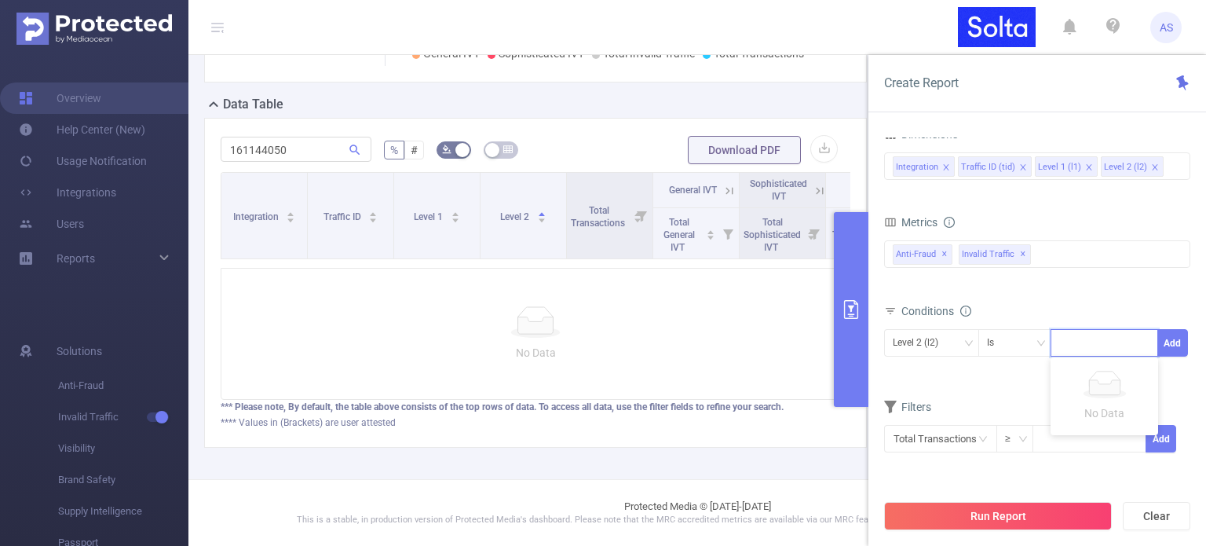
paste input "161144050"
type input "161144050"
click at [1018, 342] on div "Is" at bounding box center [1015, 343] width 57 height 26
click at [1044, 310] on div "Conditions" at bounding box center [1037, 313] width 306 height 26
click at [1171, 347] on button "Add" at bounding box center [1172, 342] width 31 height 27
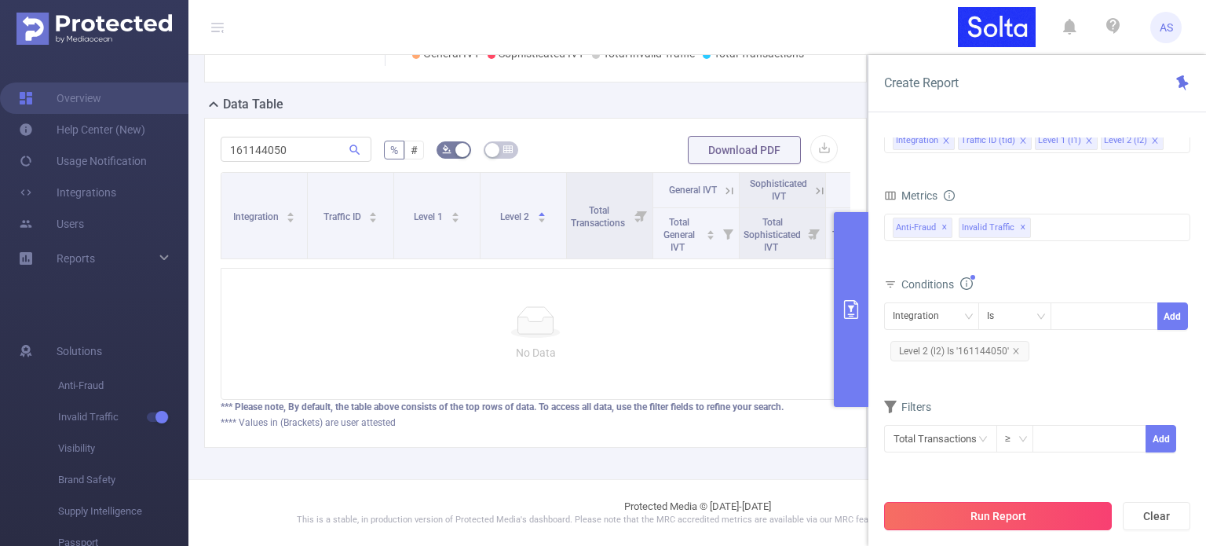
click at [986, 518] on button "Run Report" at bounding box center [998, 516] width 228 height 28
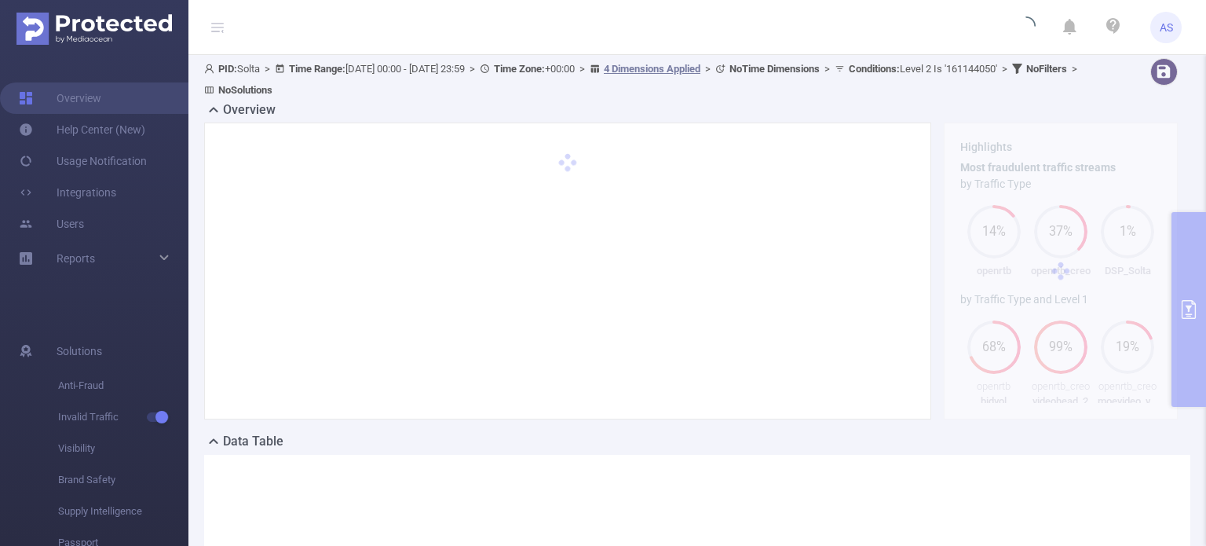
scroll to position [0, 0]
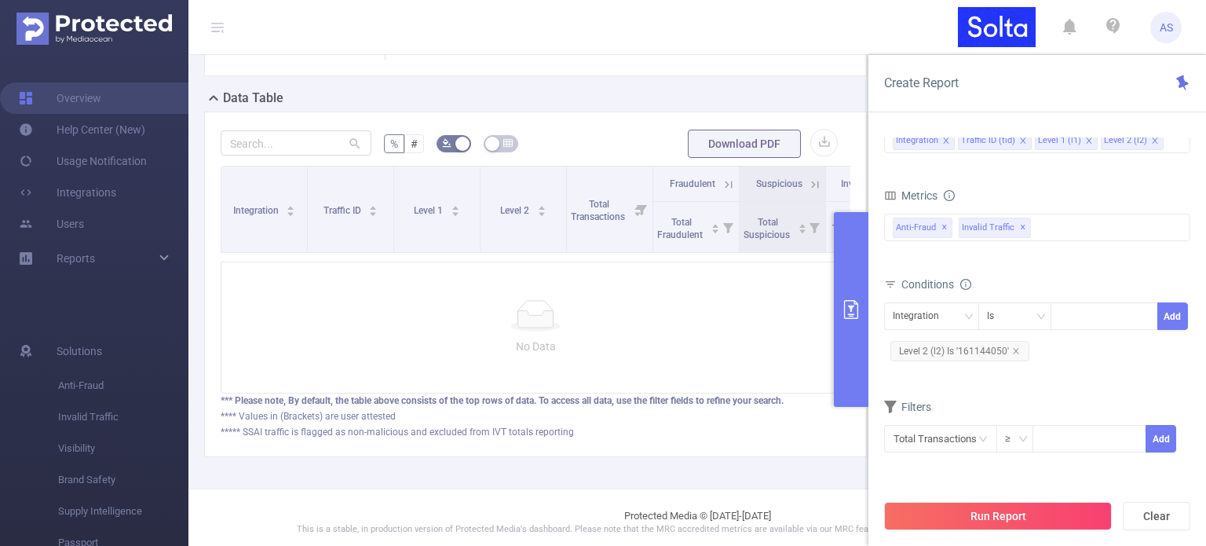
scroll to position [364, 0]
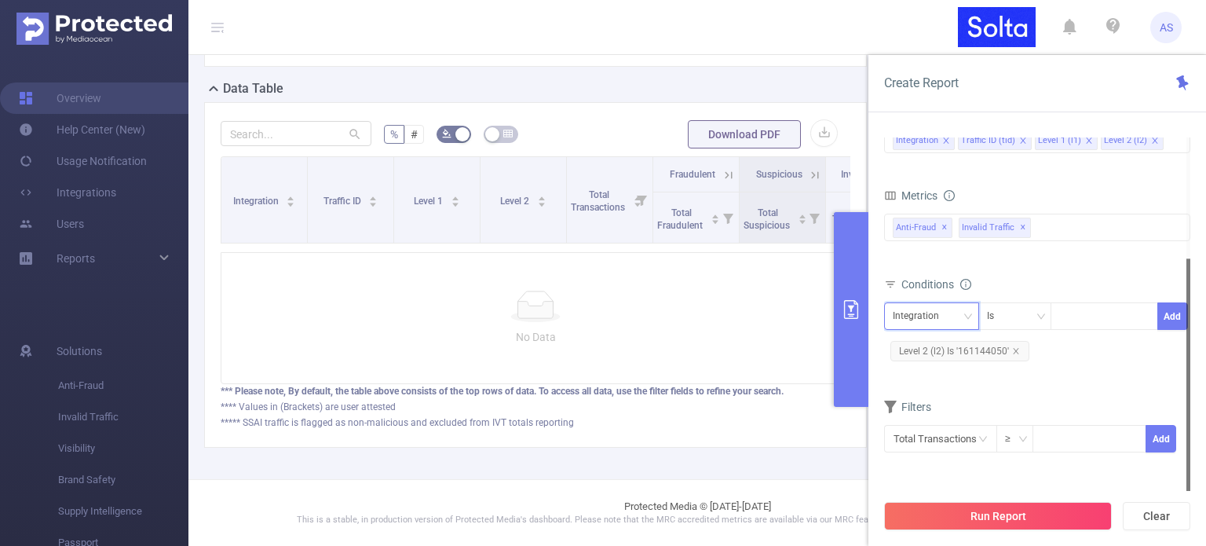
click at [933, 314] on div "Integration" at bounding box center [921, 316] width 57 height 26
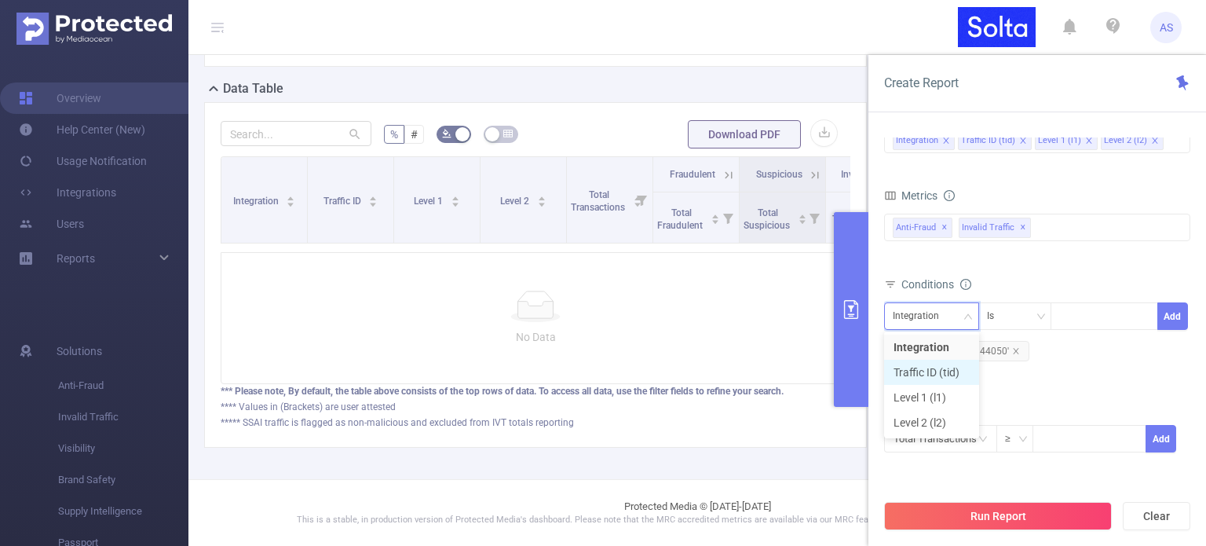
click at [935, 373] on li "Traffic ID (tid)" at bounding box center [931, 372] width 95 height 25
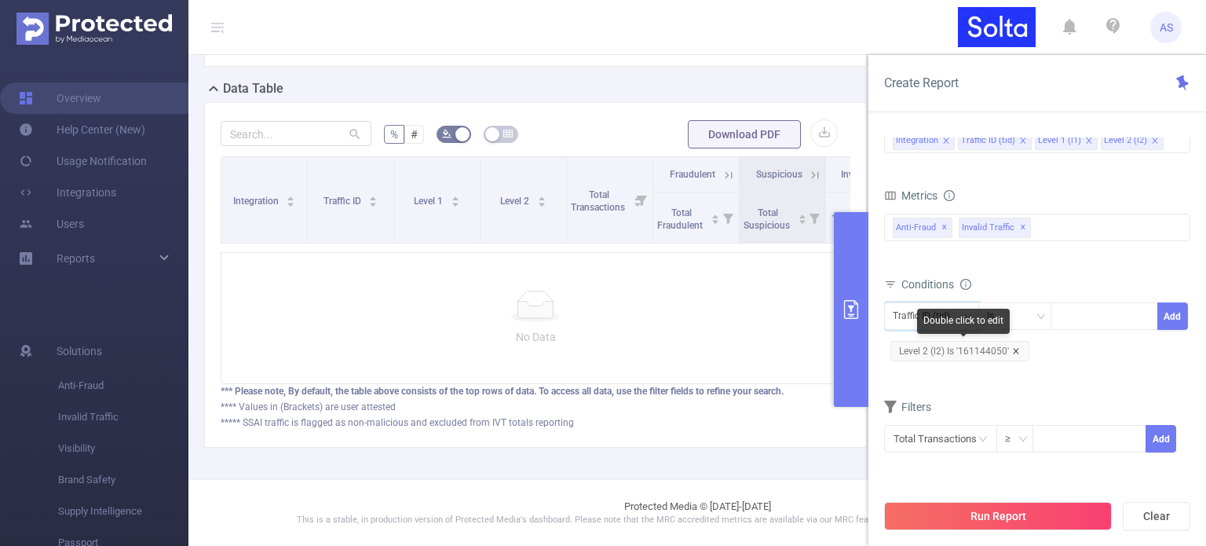
click at [1015, 348] on icon "icon: close" at bounding box center [1016, 351] width 8 height 8
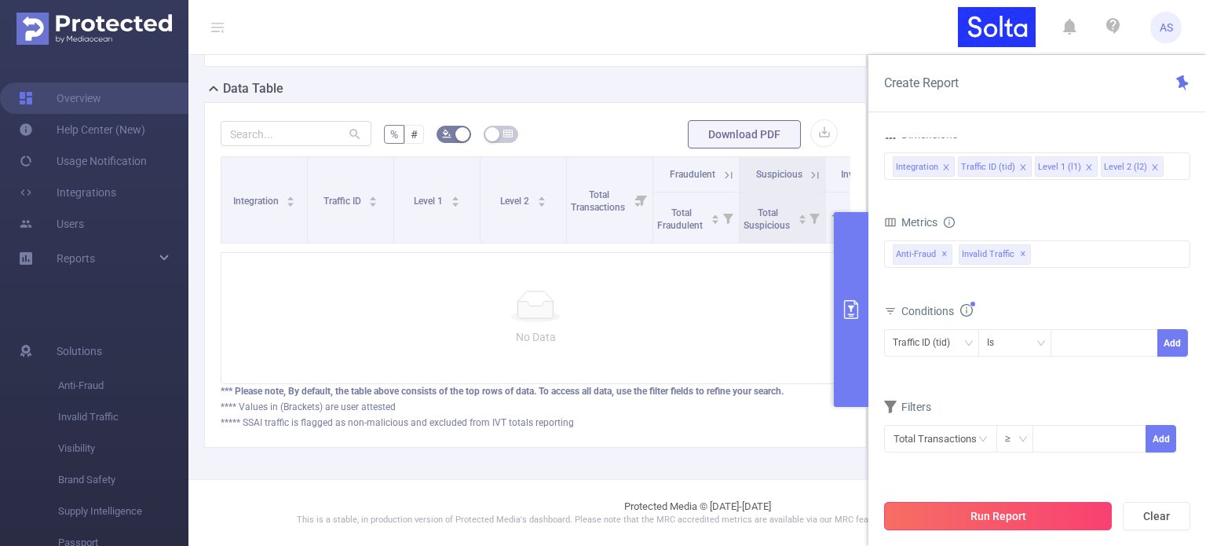
click at [981, 511] on button "Run Report" at bounding box center [998, 516] width 228 height 28
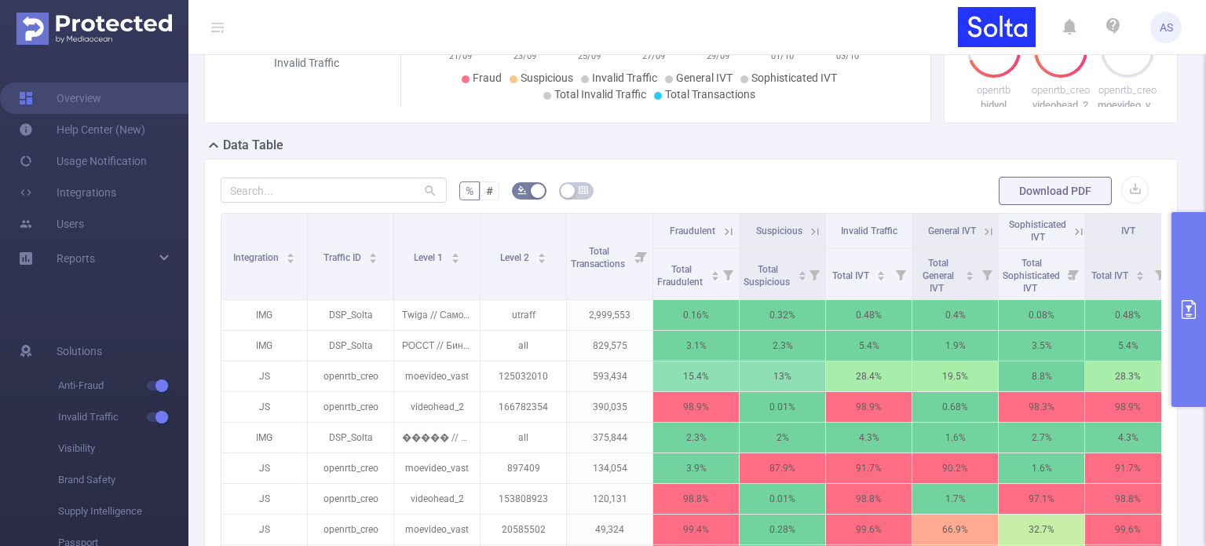
scroll to position [244, 0]
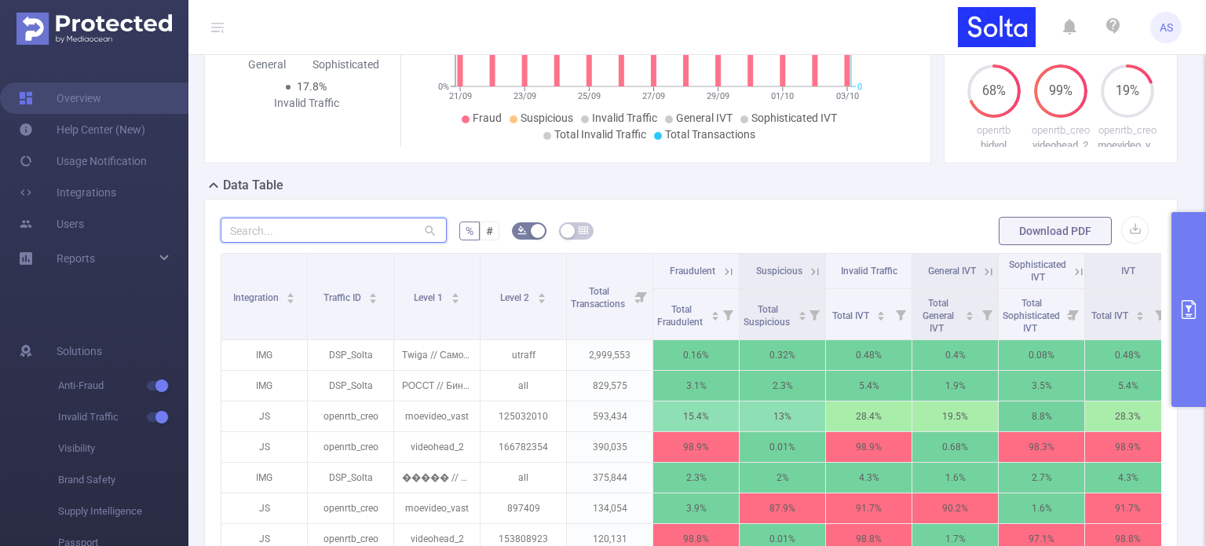
click at [340, 241] on input "text" at bounding box center [334, 230] width 226 height 25
paste input "681449"
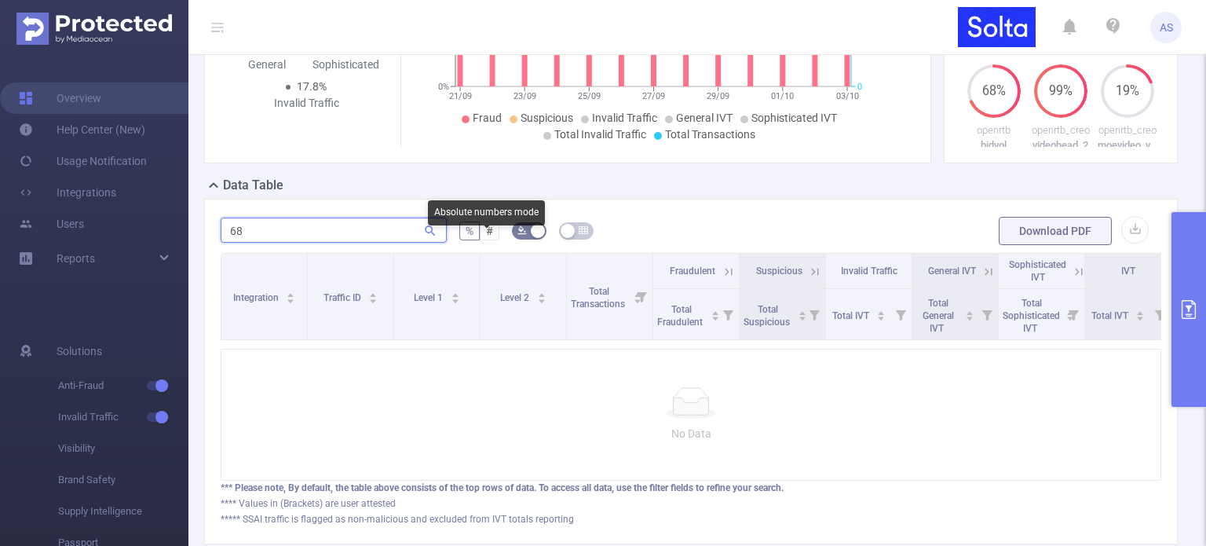
type input "6"
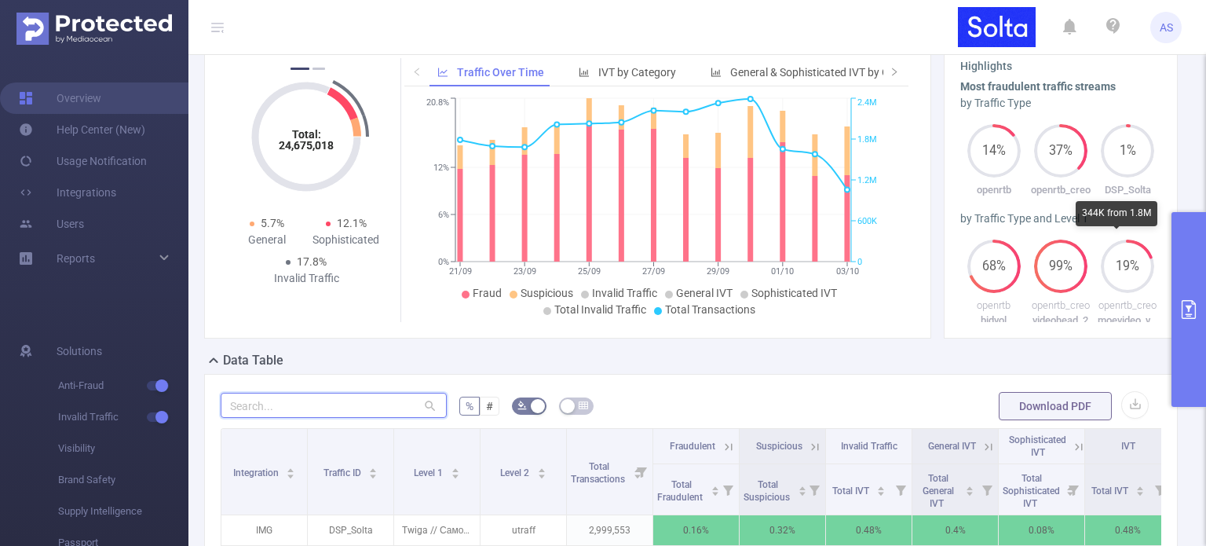
scroll to position [0, 0]
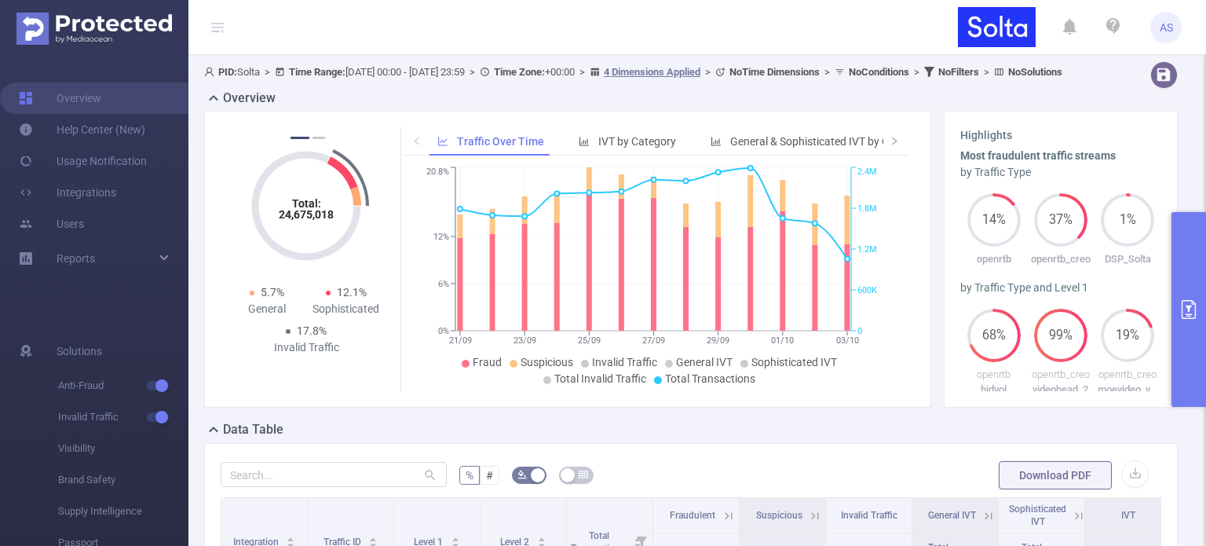
click at [1185, 281] on button "primary" at bounding box center [1189, 309] width 35 height 195
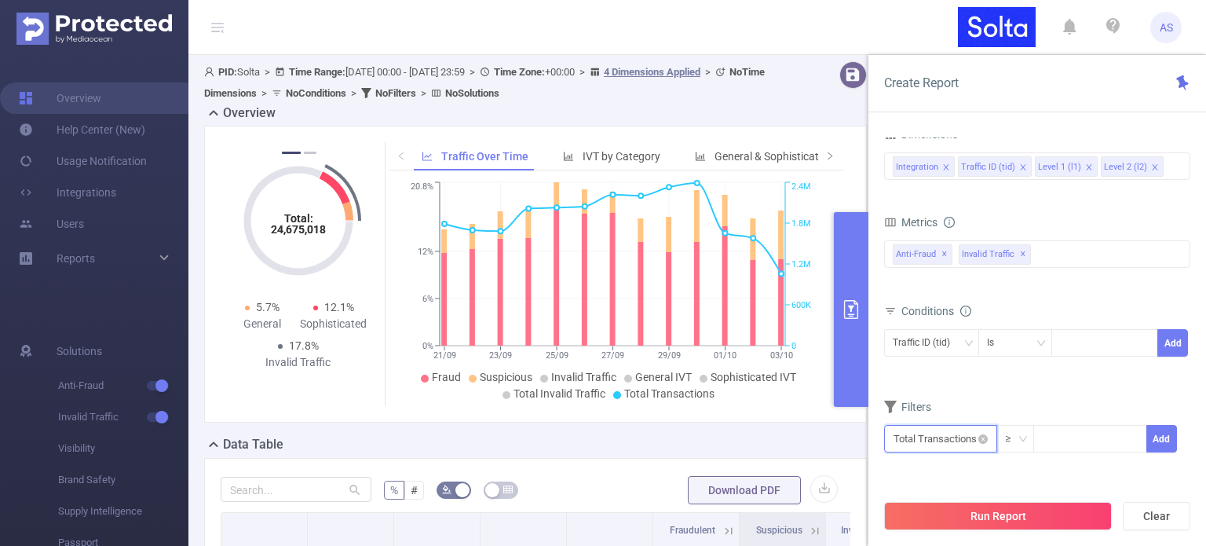
click at [951, 433] on input "text" at bounding box center [940, 438] width 113 height 27
click at [1052, 396] on div "Filters" at bounding box center [1037, 409] width 306 height 26
click at [939, 345] on div "Traffic ID (tid)" at bounding box center [927, 343] width 68 height 26
click at [947, 445] on li "Level 2 (l2)" at bounding box center [931, 449] width 95 height 25
click at [1078, 348] on div at bounding box center [1104, 343] width 90 height 26
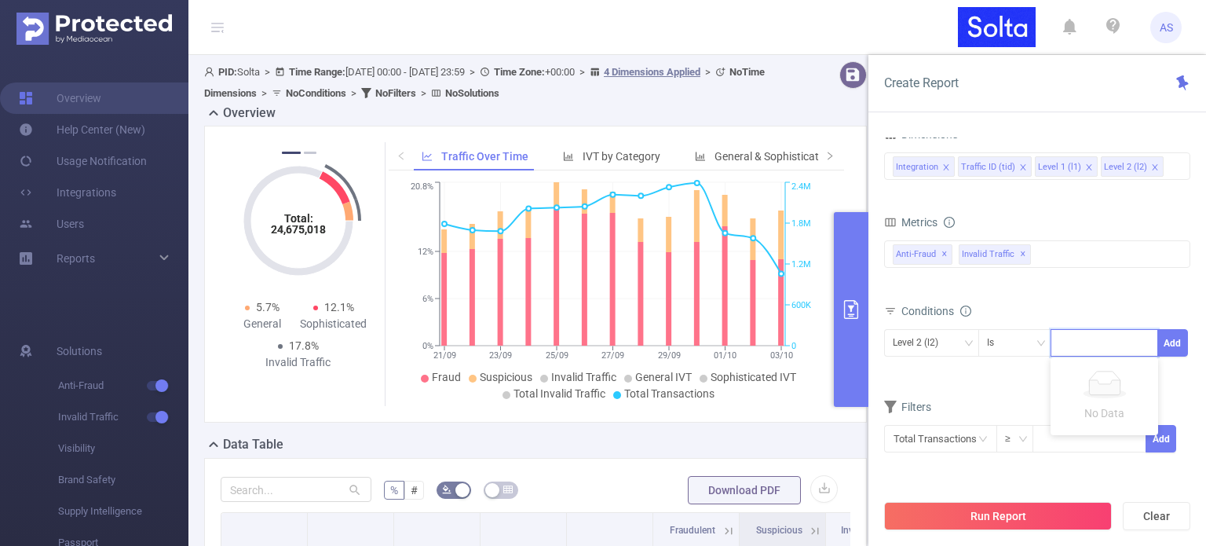
paste input "681449"
type input "681449"
click at [1165, 344] on button "Add" at bounding box center [1172, 342] width 31 height 27
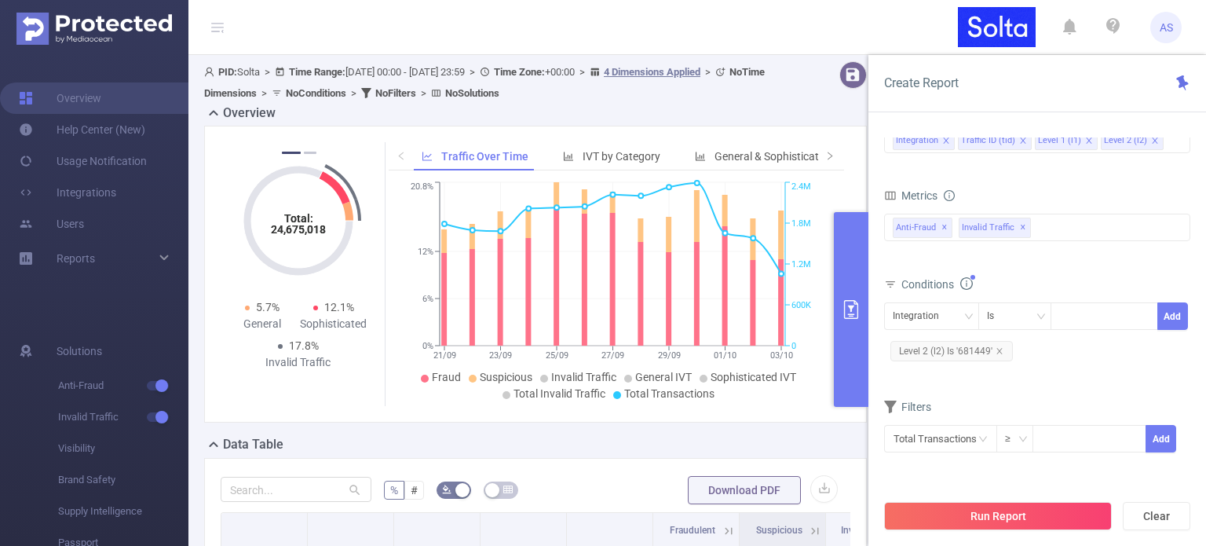
click at [991, 499] on div "Run Report Clear" at bounding box center [1038, 516] width 338 height 60
click at [993, 507] on button "Run Report" at bounding box center [998, 516] width 228 height 28
